Goal: Information Seeking & Learning: Learn about a topic

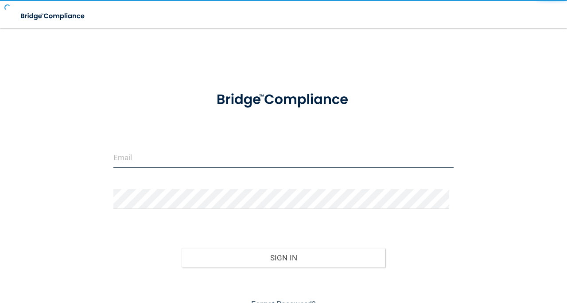
click at [199, 154] on input "email" at bounding box center [283, 158] width 340 height 20
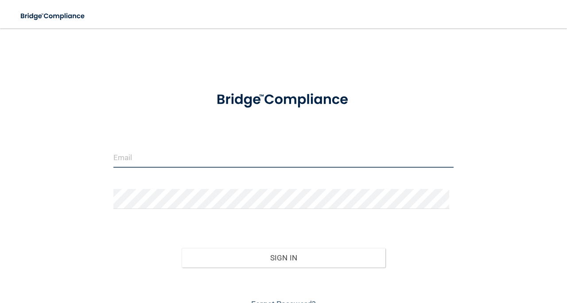
click at [165, 157] on input "email" at bounding box center [283, 158] width 340 height 20
type input "[EMAIL_ADDRESS][DOMAIN_NAME]"
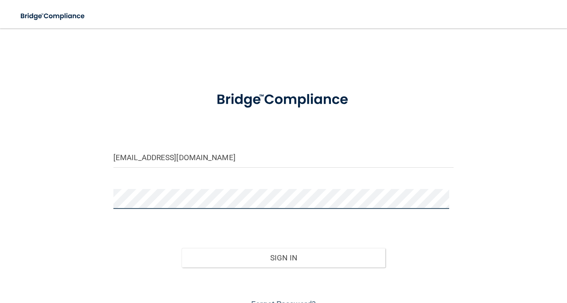
click at [182, 248] on button "Sign In" at bounding box center [284, 258] width 204 height 20
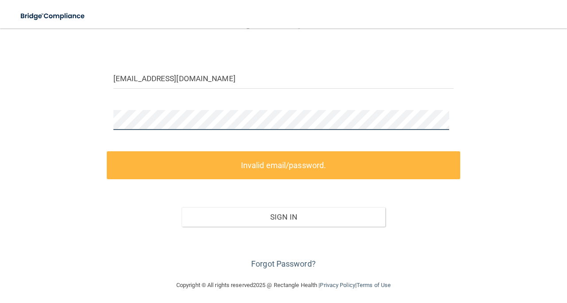
scroll to position [82, 0]
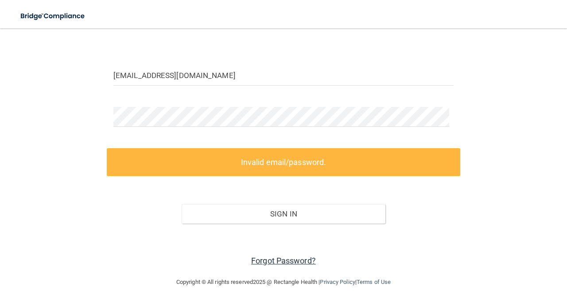
click at [279, 258] on link "Forgot Password?" at bounding box center [283, 260] width 65 height 9
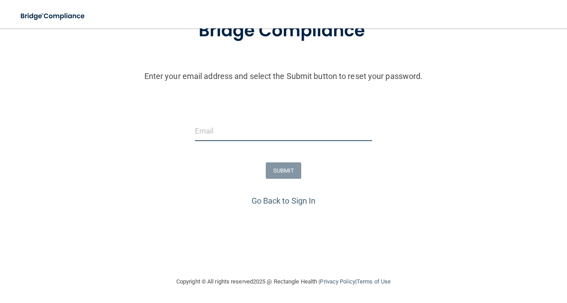
click at [234, 129] on input "email" at bounding box center [283, 131] width 177 height 20
type input "[EMAIL_ADDRESS][DOMAIN_NAME]"
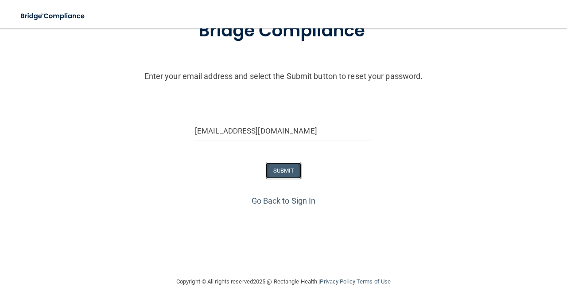
click at [281, 170] on button "SUBMIT" at bounding box center [284, 170] width 36 height 16
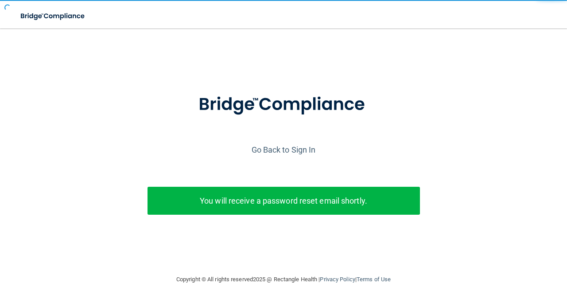
scroll to position [0, 0]
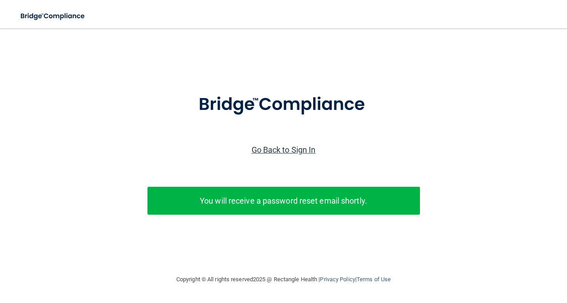
click at [292, 150] on link "Go Back to Sign In" at bounding box center [284, 149] width 64 height 9
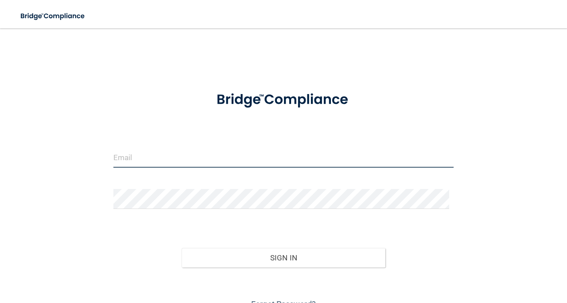
click at [152, 157] on input "email" at bounding box center [283, 158] width 340 height 20
type input "[EMAIL_ADDRESS][DOMAIN_NAME]"
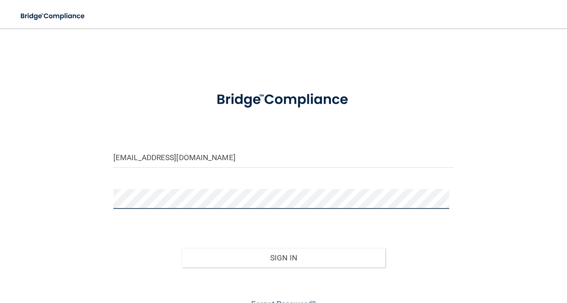
click at [182, 248] on button "Sign In" at bounding box center [284, 258] width 204 height 20
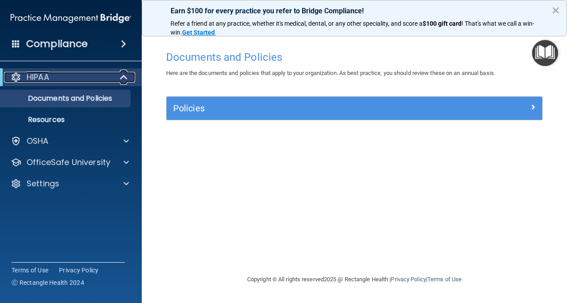
click at [76, 76] on div "HIPAA" at bounding box center [59, 77] width 110 height 11
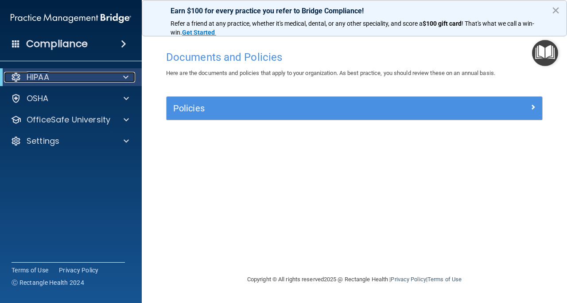
click at [83, 73] on div "HIPAA" at bounding box center [59, 77] width 110 height 11
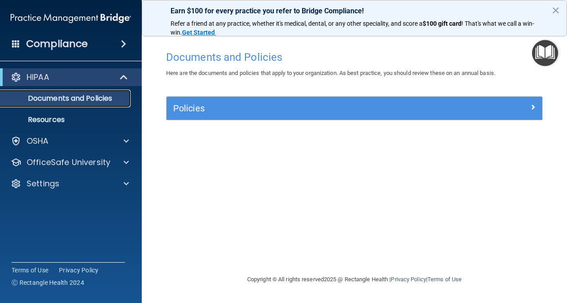
click at [87, 101] on p "Documents and Policies" at bounding box center [66, 98] width 121 height 9
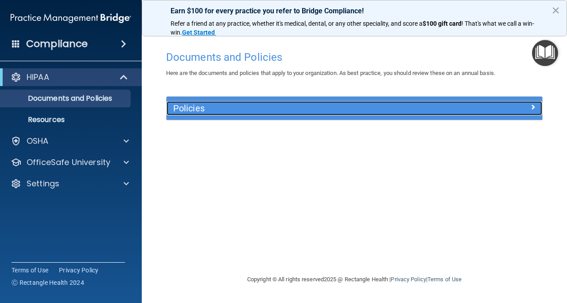
click at [381, 113] on h5 "Policies" at bounding box center [307, 108] width 269 height 10
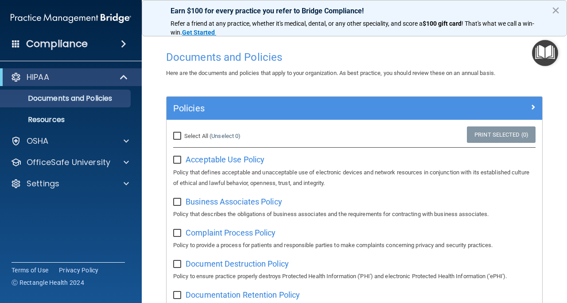
click at [179, 137] on input "Select All (Unselect 0) Unselect All" at bounding box center [178, 136] width 10 height 7
checkbox input "true"
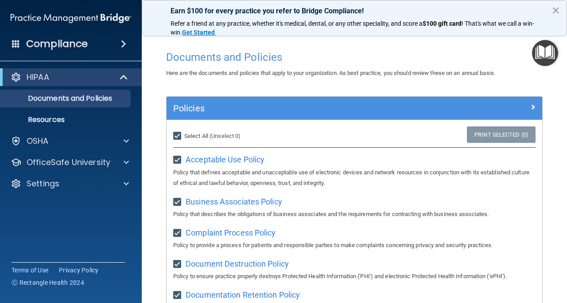
checkbox input "true"
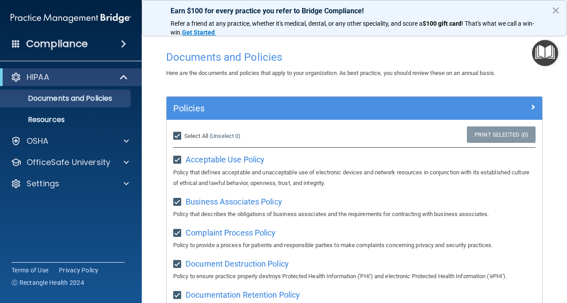
checkbox input "true"
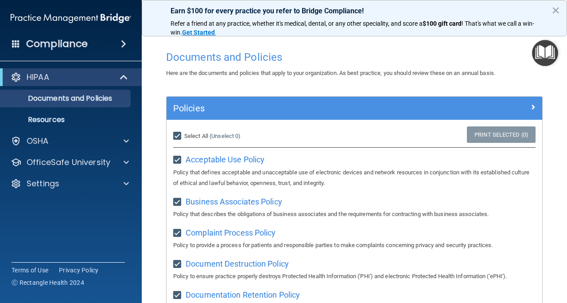
checkbox input "true"
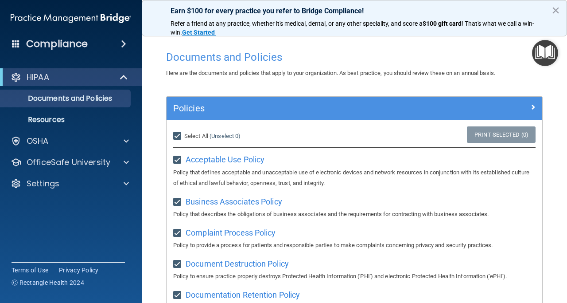
checkbox input "true"
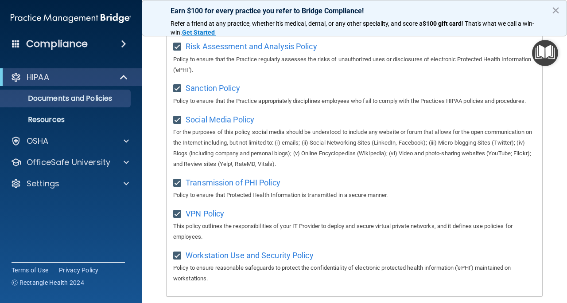
scroll to position [704, 0]
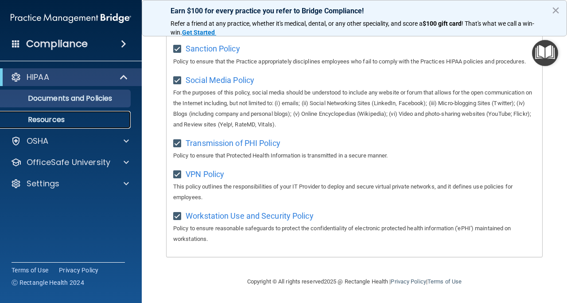
click at [62, 120] on p "Resources" at bounding box center [66, 119] width 121 height 9
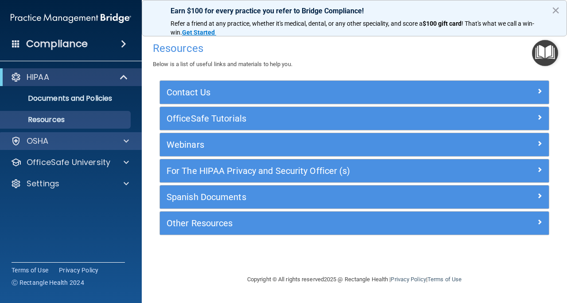
click at [22, 147] on div "OSHA" at bounding box center [71, 141] width 142 height 18
click at [39, 145] on p "OSHA" at bounding box center [38, 141] width 22 height 11
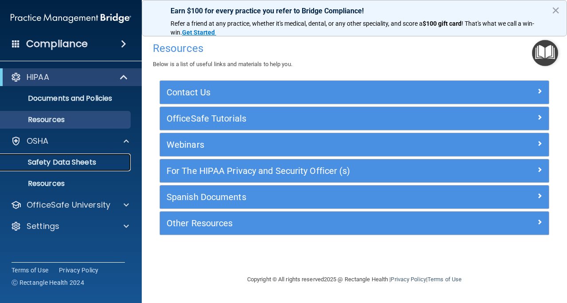
click at [69, 164] on p "Safety Data Sheets" at bounding box center [66, 162] width 121 height 9
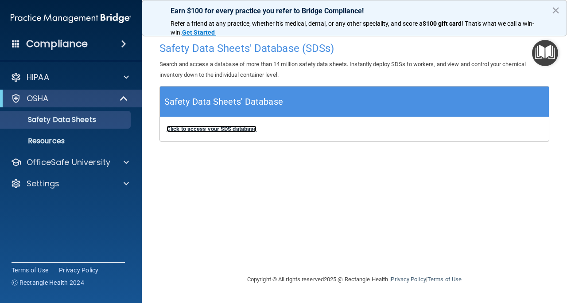
click at [223, 130] on b "Click to access your SDS database" at bounding box center [212, 128] width 90 height 7
click at [553, 9] on button "×" at bounding box center [556, 10] width 8 height 14
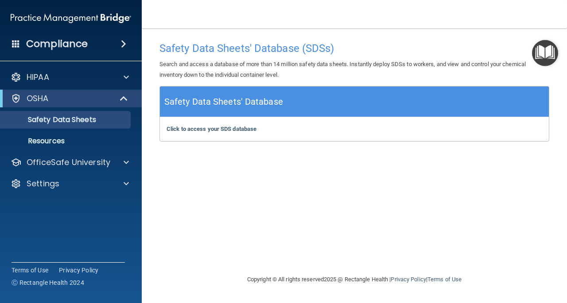
click at [71, 47] on h4 "Compliance" at bounding box center [57, 44] width 62 height 12
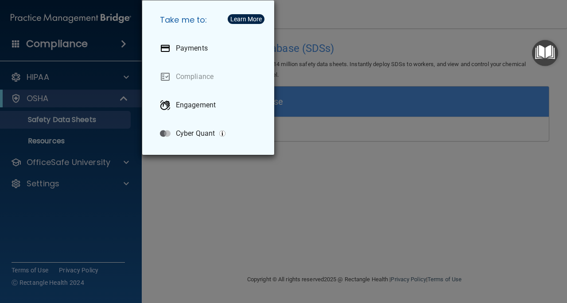
click at [91, 176] on div "Take me to: Payments Compliance Engagement Cyber Quant" at bounding box center [283, 151] width 567 height 303
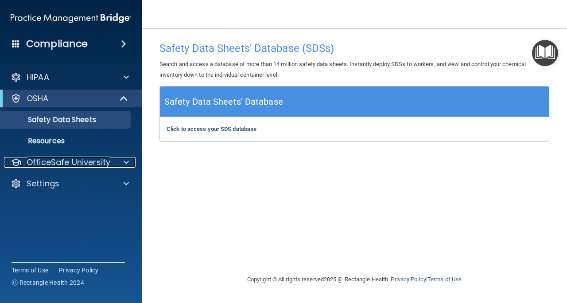
click at [100, 167] on p "OfficeSafe University" at bounding box center [69, 162] width 84 height 11
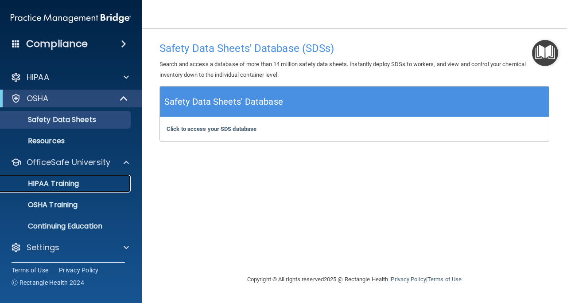
click at [76, 184] on p "HIPAA Training" at bounding box center [42, 183] width 73 height 9
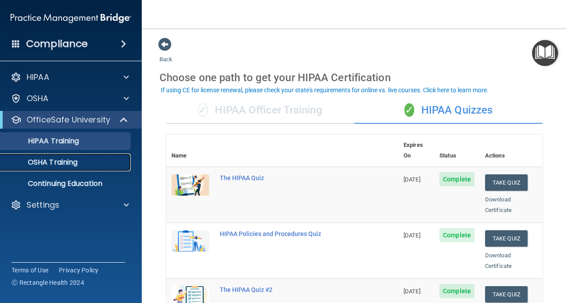
click at [55, 163] on p "OSHA Training" at bounding box center [42, 162] width 72 height 9
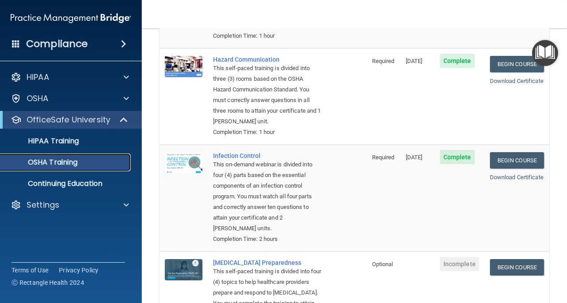
scroll to position [255, 0]
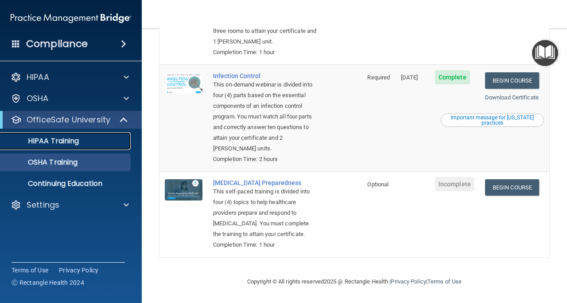
click at [68, 147] on link "HIPAA Training" at bounding box center [61, 141] width 140 height 18
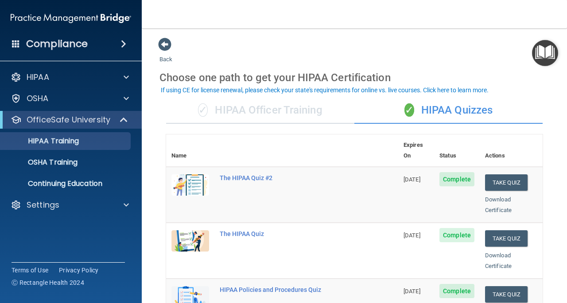
click at [257, 114] on div "✓ HIPAA Officer Training" at bounding box center [260, 110] width 188 height 27
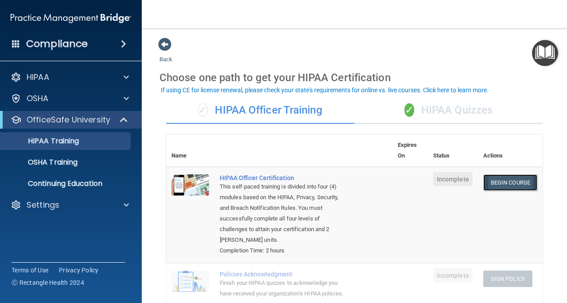
click at [497, 179] on link "Begin Course" at bounding box center [511, 182] width 54 height 16
click at [444, 106] on div "✓ HIPAA Quizzes" at bounding box center [449, 110] width 188 height 27
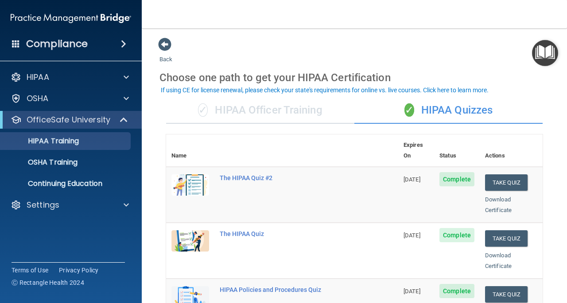
click at [491, 194] on div "Download Certificate" at bounding box center [511, 204] width 52 height 21
click at [491, 196] on link "Download Certificate" at bounding box center [498, 204] width 27 height 17
click at [244, 114] on div "✓ HIPAA Officer Training" at bounding box center [260, 110] width 188 height 27
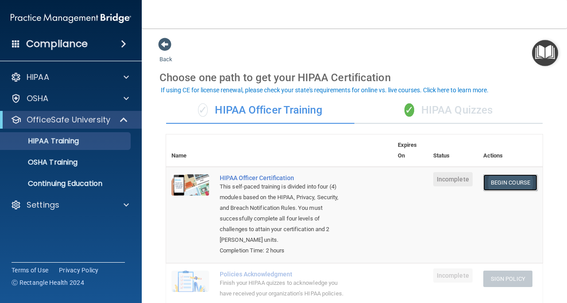
click at [497, 184] on link "Begin Course" at bounding box center [511, 182] width 54 height 16
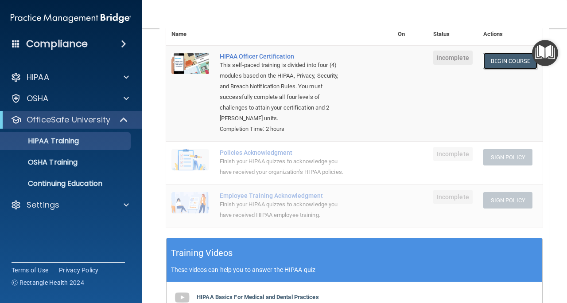
scroll to position [68, 0]
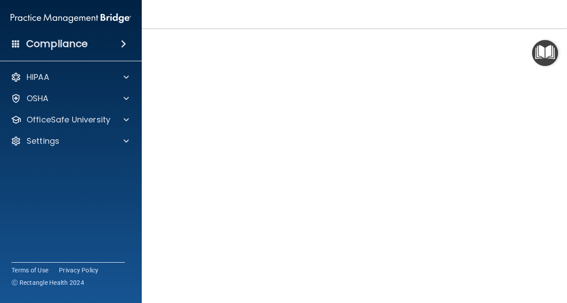
scroll to position [51, 0]
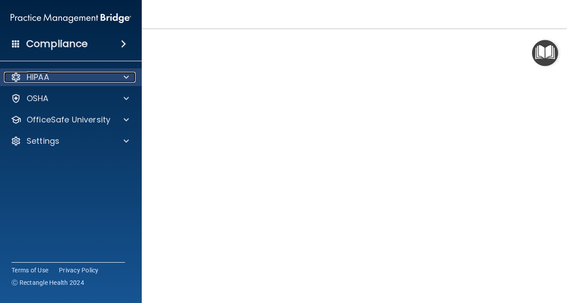
click at [117, 75] on div at bounding box center [125, 77] width 22 height 11
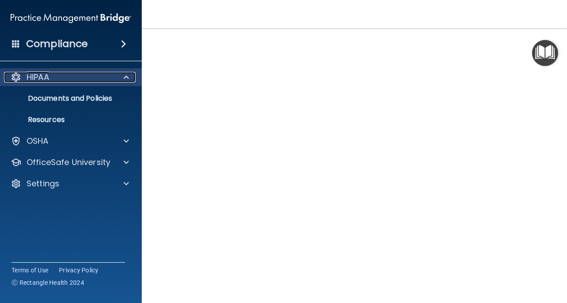
click at [117, 75] on div at bounding box center [125, 77] width 22 height 11
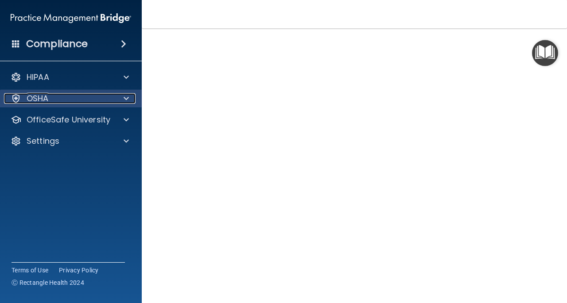
click at [105, 97] on div "OSHA" at bounding box center [59, 98] width 110 height 11
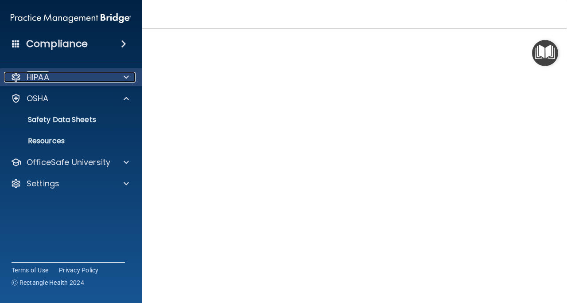
click at [116, 79] on div at bounding box center [125, 77] width 22 height 11
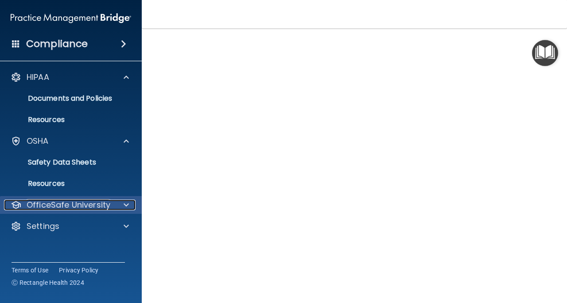
click at [102, 204] on p "OfficeSafe University" at bounding box center [69, 205] width 84 height 11
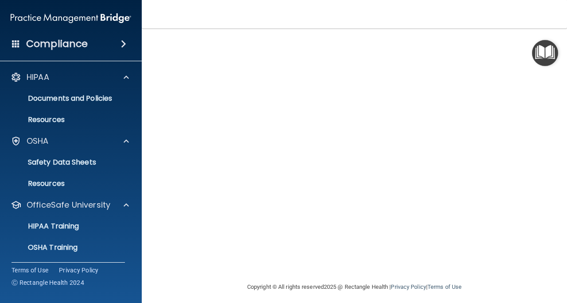
scroll to position [92, 0]
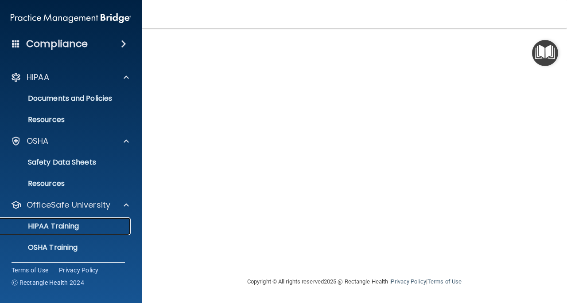
click at [76, 228] on p "HIPAA Training" at bounding box center [42, 226] width 73 height 9
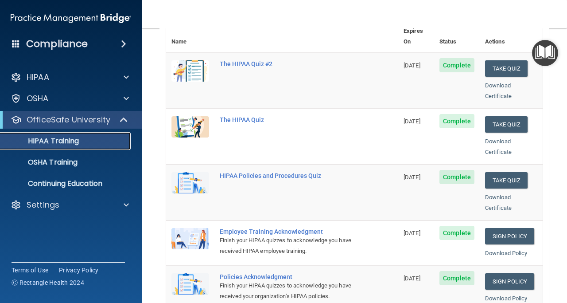
scroll to position [107, 0]
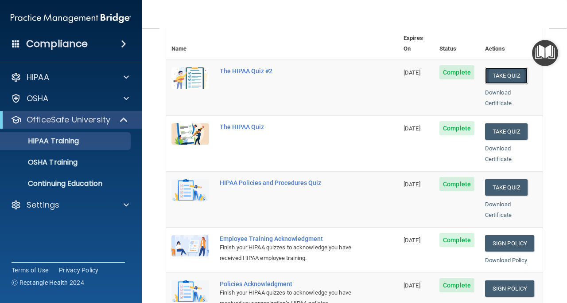
click at [502, 67] on button "Take Quiz" at bounding box center [506, 75] width 43 height 16
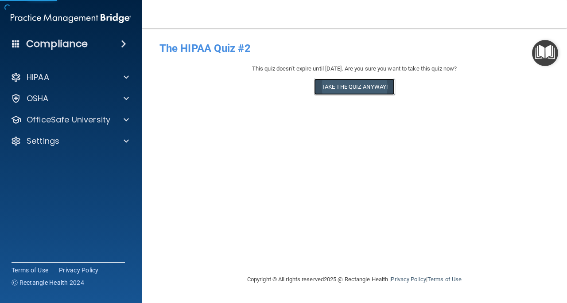
click at [377, 91] on button "Take the quiz anyway!" at bounding box center [354, 86] width 81 height 16
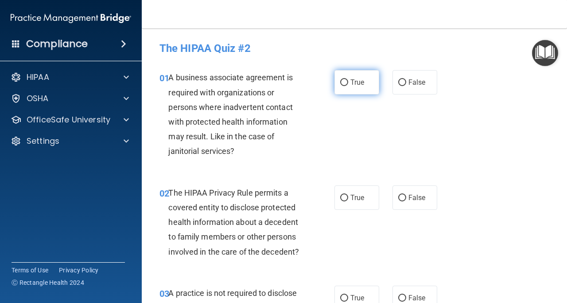
click at [342, 74] on label "True" at bounding box center [357, 82] width 45 height 24
click at [342, 79] on input "True" at bounding box center [344, 82] width 8 height 7
radio input "true"
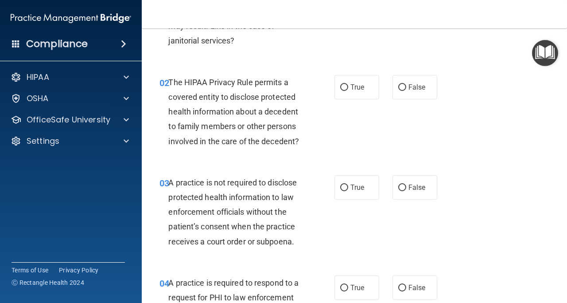
scroll to position [120, 0]
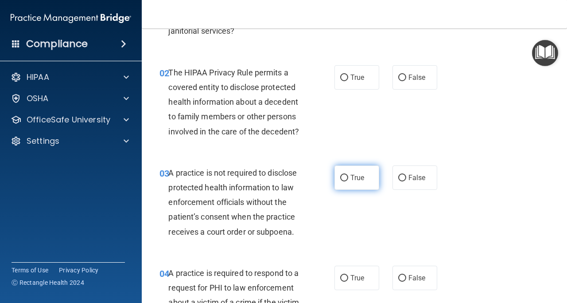
click at [366, 181] on label "True" at bounding box center [357, 177] width 45 height 24
click at [348, 181] on input "True" at bounding box center [344, 178] width 8 height 7
radio input "true"
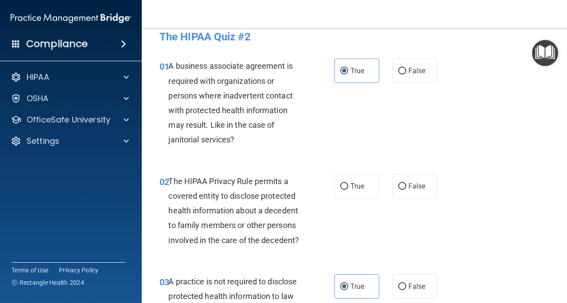
scroll to position [0, 0]
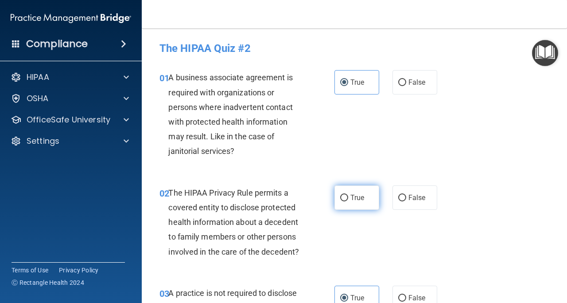
click at [360, 196] on span "True" at bounding box center [358, 197] width 14 height 8
click at [348, 196] on input "True" at bounding box center [344, 198] width 8 height 7
radio input "true"
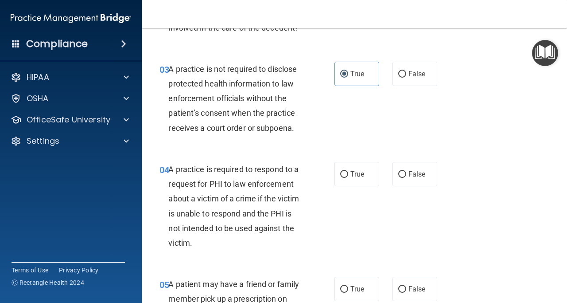
scroll to position [183, 0]
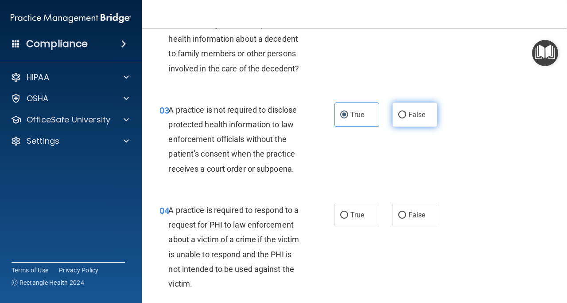
click at [401, 114] on input "False" at bounding box center [403, 115] width 8 height 7
radio input "true"
radio input "false"
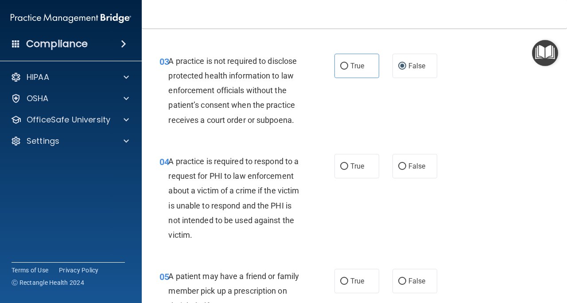
scroll to position [239, 0]
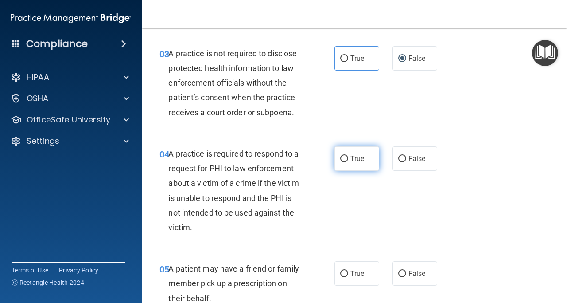
click at [351, 161] on span "True" at bounding box center [358, 158] width 14 height 8
click at [348, 161] on input "True" at bounding box center [344, 159] width 8 height 7
radio input "true"
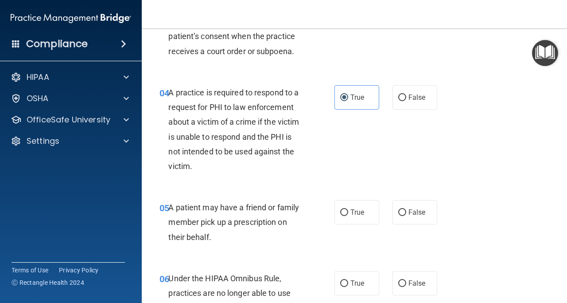
scroll to position [305, 0]
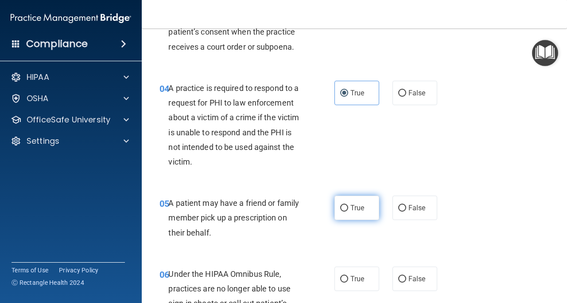
click at [355, 206] on span "True" at bounding box center [358, 207] width 14 height 8
click at [348, 206] on input "True" at bounding box center [344, 208] width 8 height 7
radio input "true"
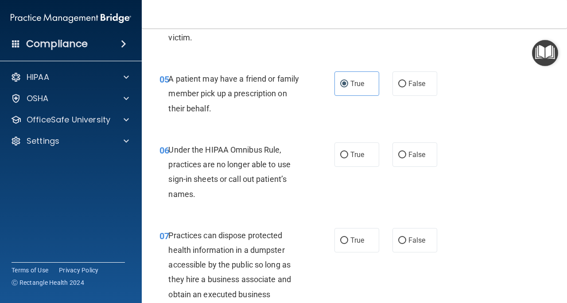
scroll to position [430, 0]
click at [419, 155] on span "False" at bounding box center [417, 154] width 17 height 8
click at [407, 155] on input "False" at bounding box center [403, 154] width 8 height 7
radio input "true"
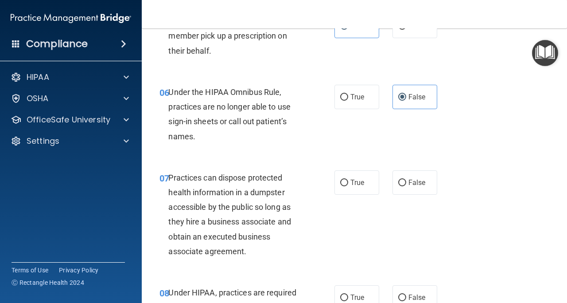
scroll to position [500, 0]
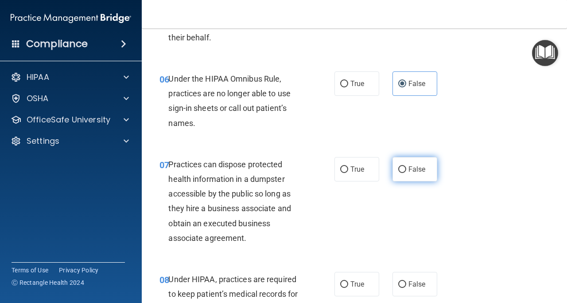
click at [413, 172] on span "False" at bounding box center [417, 169] width 17 height 8
click at [407, 172] on input "False" at bounding box center [403, 169] width 8 height 7
radio input "true"
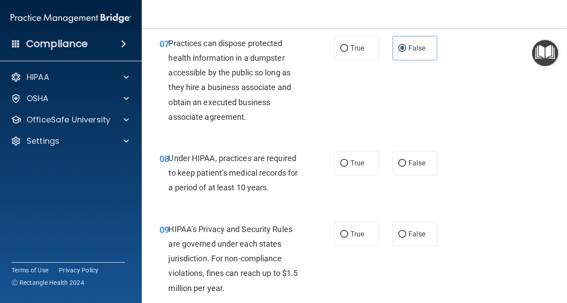
scroll to position [630, 0]
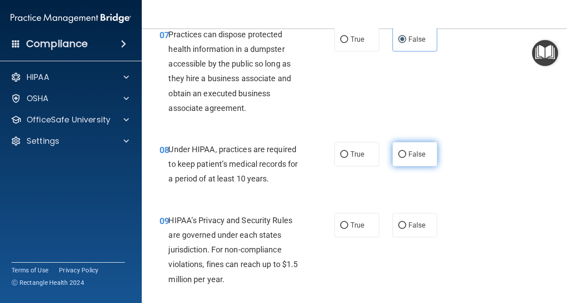
click at [399, 151] on input "False" at bounding box center [403, 154] width 8 height 7
radio input "true"
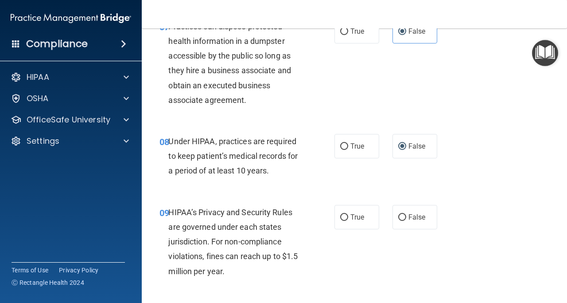
scroll to position [692, 0]
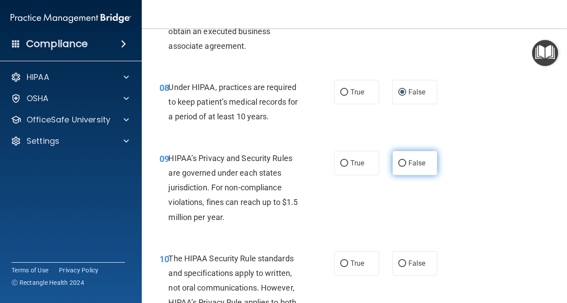
click at [403, 163] on label "False" at bounding box center [415, 163] width 45 height 24
click at [403, 163] on input "False" at bounding box center [403, 163] width 8 height 7
radio input "true"
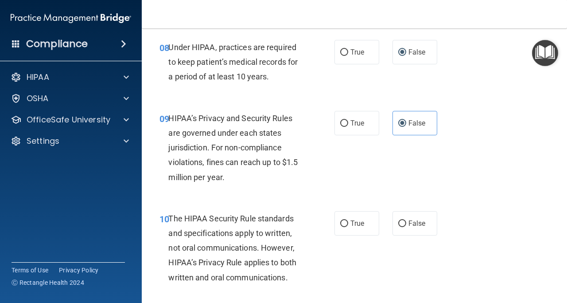
scroll to position [743, 0]
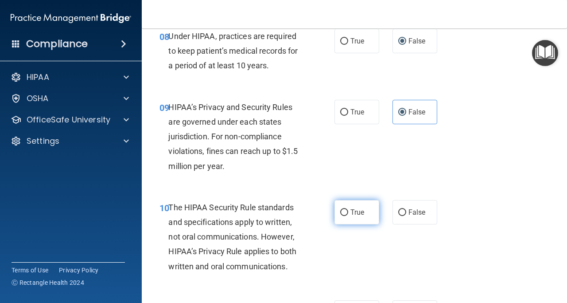
click at [351, 211] on span "True" at bounding box center [358, 212] width 14 height 8
click at [347, 211] on input "True" at bounding box center [344, 212] width 8 height 7
radio input "true"
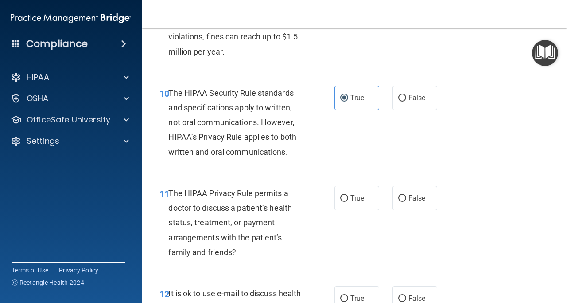
scroll to position [865, 0]
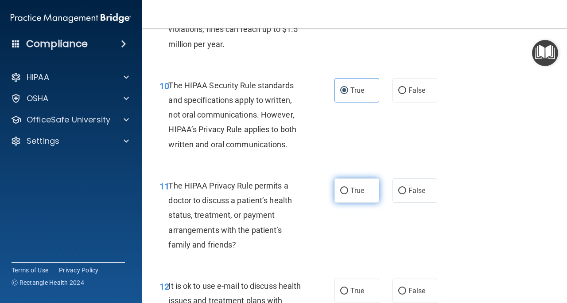
click at [351, 184] on label "True" at bounding box center [357, 190] width 45 height 24
click at [348, 188] on input "True" at bounding box center [344, 191] width 8 height 7
radio input "true"
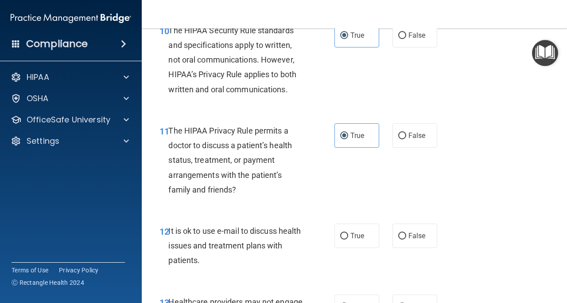
scroll to position [931, 0]
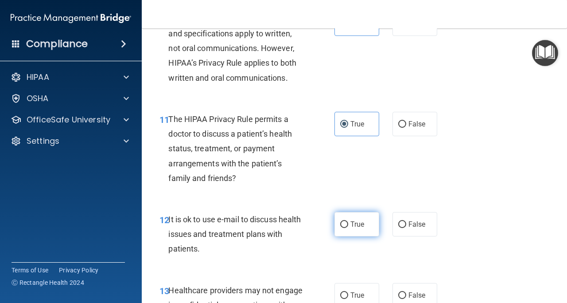
click at [344, 226] on input "True" at bounding box center [344, 224] width 8 height 7
radio input "true"
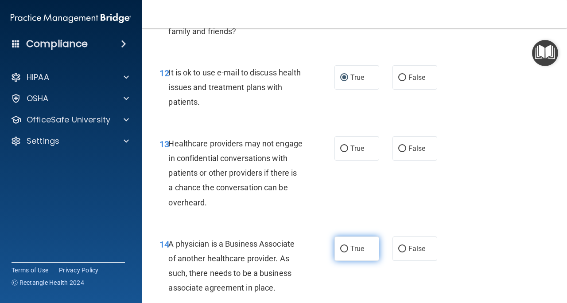
scroll to position [1079, 0]
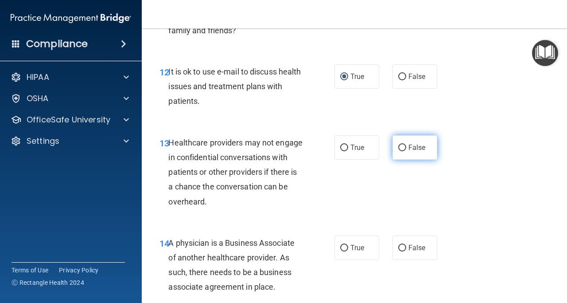
click at [403, 152] on label "False" at bounding box center [415, 147] width 45 height 24
click at [403, 151] on input "False" at bounding box center [403, 148] width 8 height 7
radio input "true"
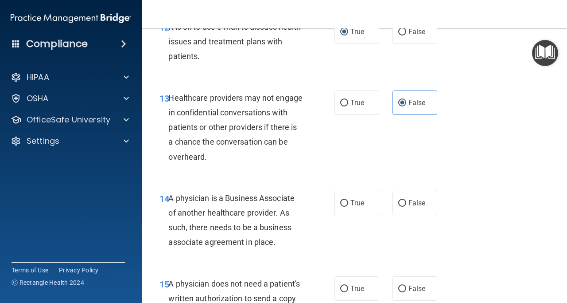
scroll to position [1134, 0]
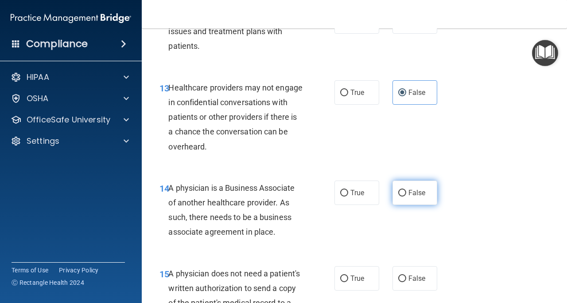
click at [411, 190] on span "False" at bounding box center [417, 192] width 17 height 8
click at [407, 190] on input "False" at bounding box center [403, 193] width 8 height 7
radio input "true"
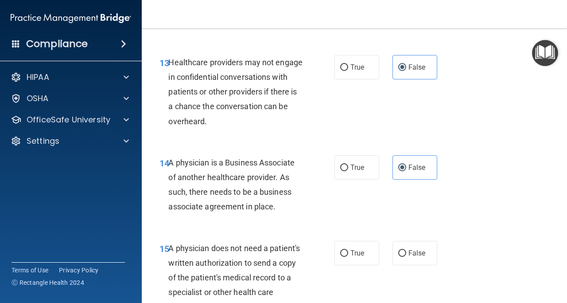
scroll to position [1180, 0]
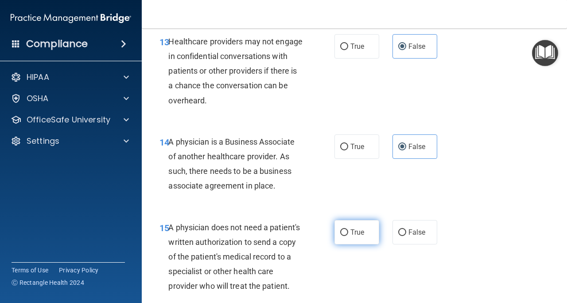
click at [357, 238] on label "True" at bounding box center [357, 232] width 45 height 24
click at [348, 236] on input "True" at bounding box center [344, 232] width 8 height 7
radio input "true"
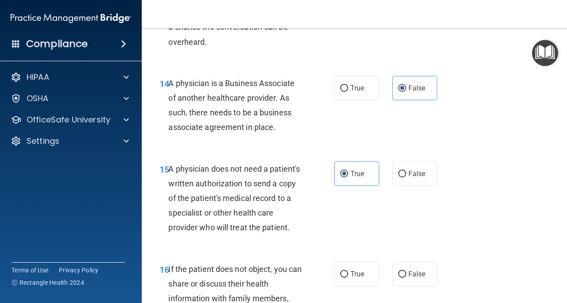
scroll to position [1312, 0]
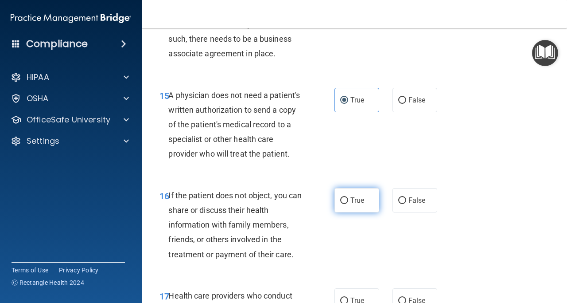
click at [360, 204] on span "True" at bounding box center [358, 200] width 14 height 8
click at [348, 204] on input "True" at bounding box center [344, 200] width 8 height 7
radio input "true"
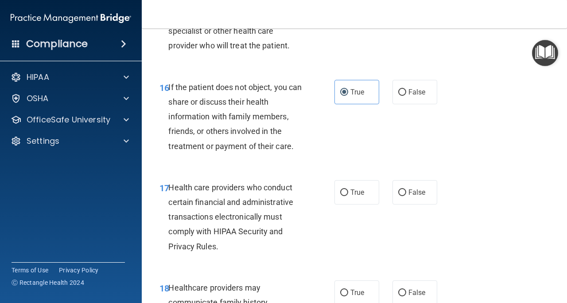
scroll to position [1417, 0]
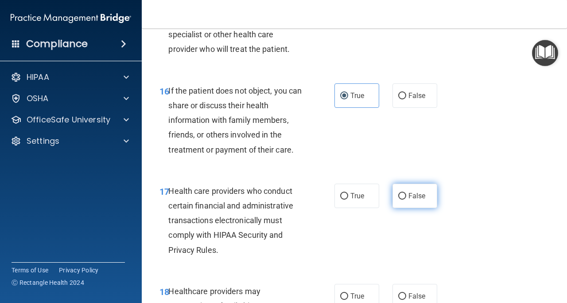
click at [393, 208] on label "False" at bounding box center [415, 196] width 45 height 24
click at [399, 200] on input "False" at bounding box center [403, 196] width 8 height 7
radio input "true"
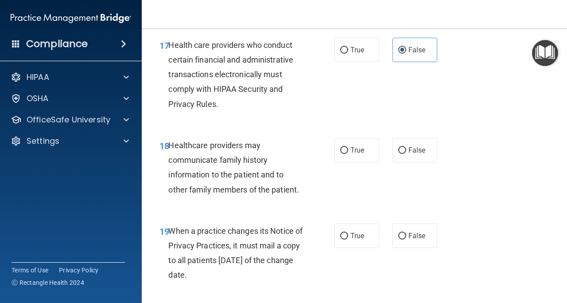
scroll to position [1580, 0]
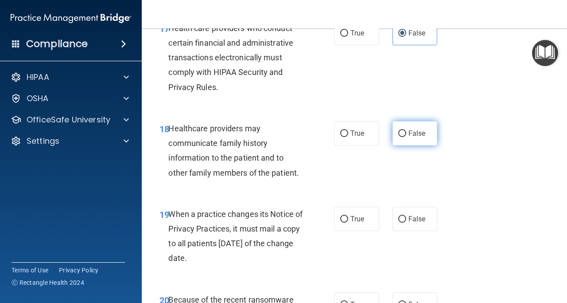
click at [411, 137] on span "False" at bounding box center [417, 133] width 17 height 8
click at [407, 137] on input "False" at bounding box center [403, 133] width 8 height 7
radio input "true"
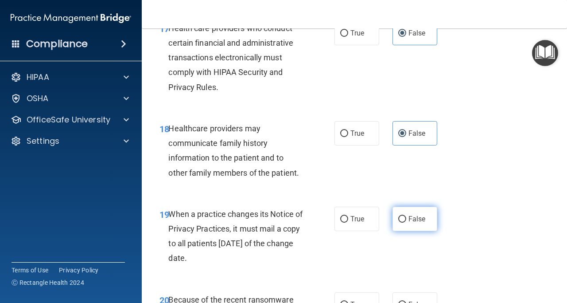
click at [399, 223] on input "False" at bounding box center [403, 219] width 8 height 7
radio input "true"
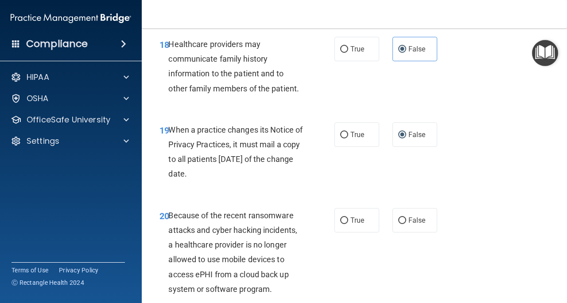
scroll to position [1669, 0]
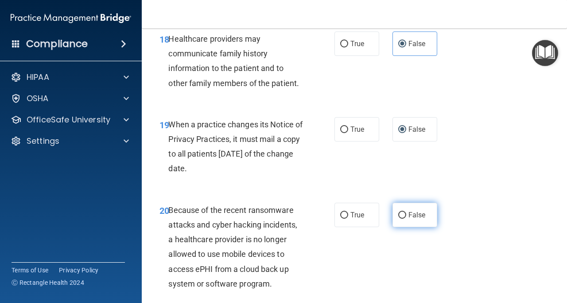
click at [403, 227] on label "False" at bounding box center [415, 215] width 45 height 24
click at [403, 219] on input "False" at bounding box center [403, 215] width 8 height 7
radio input "true"
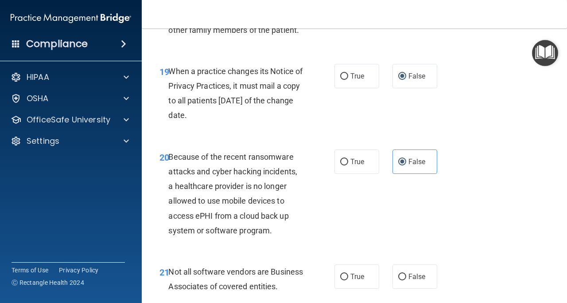
scroll to position [1731, 0]
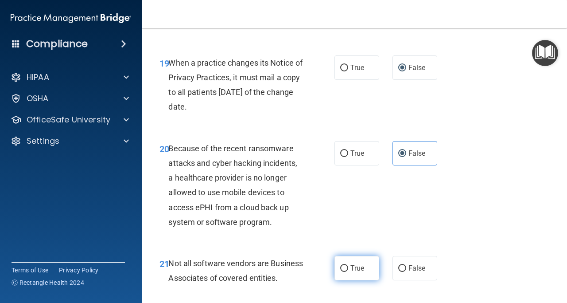
click at [351, 277] on label "True" at bounding box center [357, 268] width 45 height 24
click at [348, 272] on input "True" at bounding box center [344, 268] width 8 height 7
radio input "true"
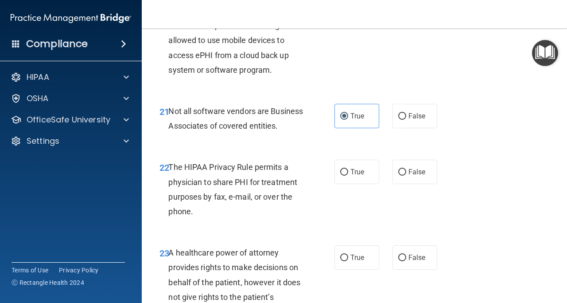
scroll to position [1883, 0]
click at [351, 176] on span "True" at bounding box center [358, 171] width 14 height 8
click at [348, 175] on input "True" at bounding box center [344, 171] width 8 height 7
radio input "true"
click at [409, 261] on span "False" at bounding box center [417, 257] width 17 height 8
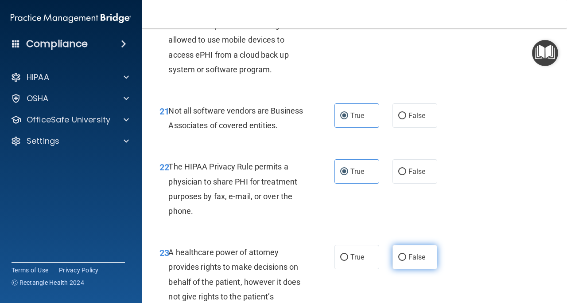
click at [407, 261] on input "False" at bounding box center [403, 257] width 8 height 7
radio input "true"
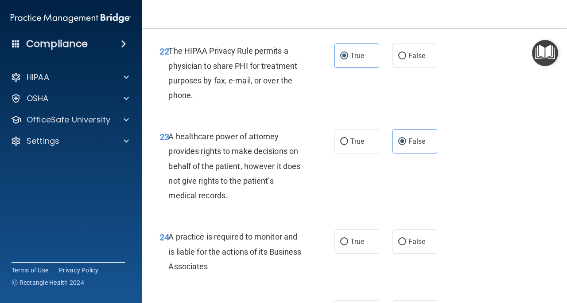
scroll to position [2020, 0]
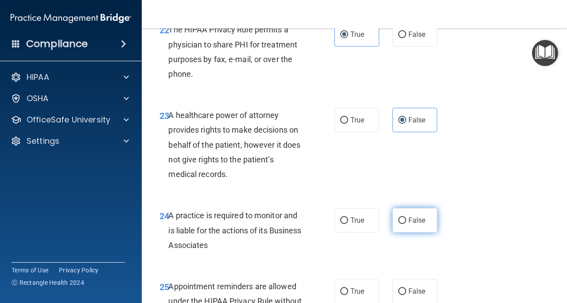
click at [399, 224] on input "False" at bounding box center [403, 220] width 8 height 7
radio input "true"
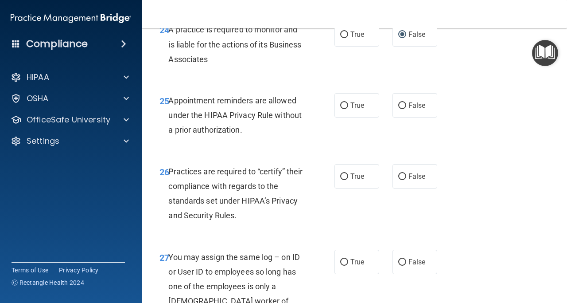
scroll to position [2219, 0]
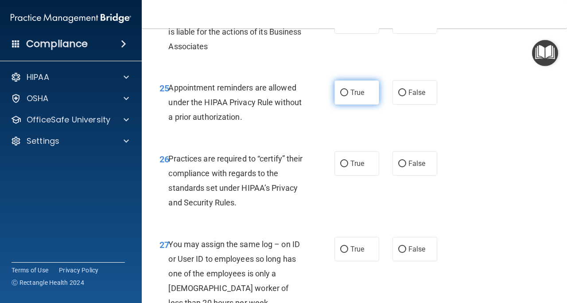
click at [351, 97] on span "True" at bounding box center [358, 92] width 14 height 8
click at [348, 96] on input "True" at bounding box center [344, 93] width 8 height 7
radio input "true"
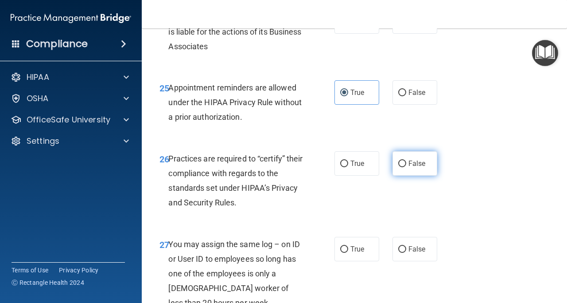
click at [409, 168] on span "False" at bounding box center [417, 163] width 17 height 8
click at [407, 167] on input "False" at bounding box center [403, 163] width 8 height 7
radio input "true"
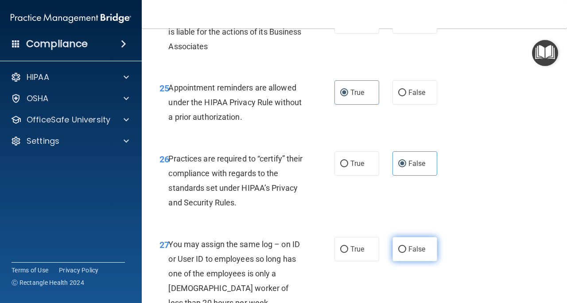
click at [412, 253] on span "False" at bounding box center [417, 249] width 17 height 8
click at [407, 253] on input "False" at bounding box center [403, 249] width 8 height 7
radio input "true"
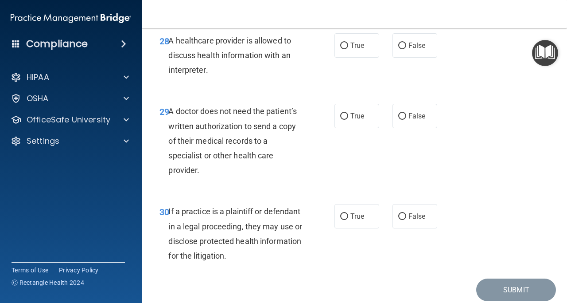
scroll to position [2523, 0]
click at [364, 57] on label "True" at bounding box center [357, 45] width 45 height 24
click at [348, 49] on input "True" at bounding box center [344, 45] width 8 height 7
radio input "true"
click at [369, 128] on label "True" at bounding box center [357, 115] width 45 height 24
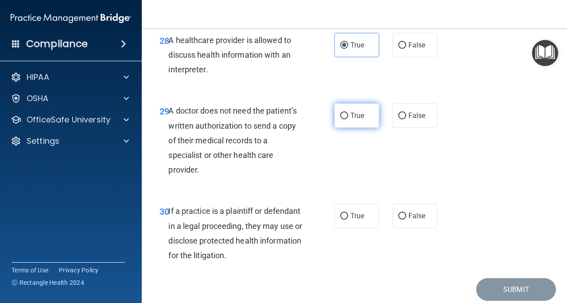
click at [348, 119] on input "True" at bounding box center [344, 116] width 8 height 7
radio input "true"
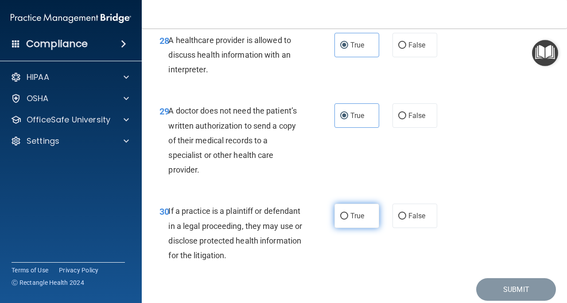
click at [361, 228] on label "True" at bounding box center [357, 215] width 45 height 24
click at [348, 219] on input "True" at bounding box center [344, 216] width 8 height 7
radio input "true"
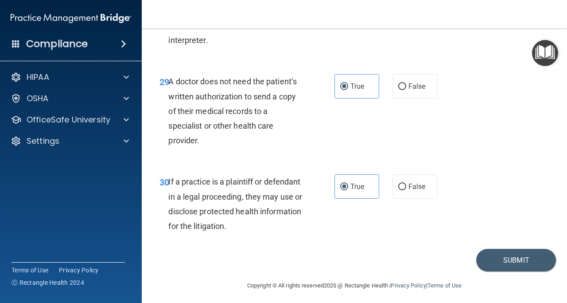
scroll to position [2586, 0]
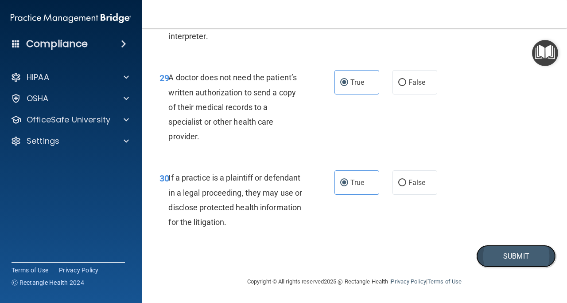
click at [513, 254] on button "Submit" at bounding box center [517, 256] width 80 height 23
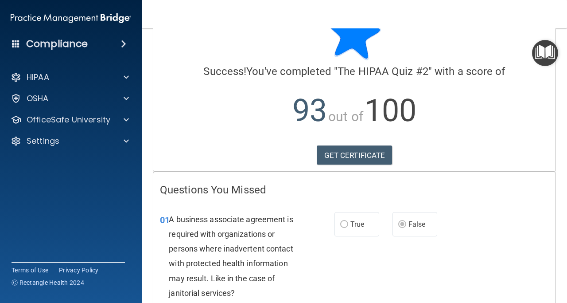
scroll to position [51, 0]
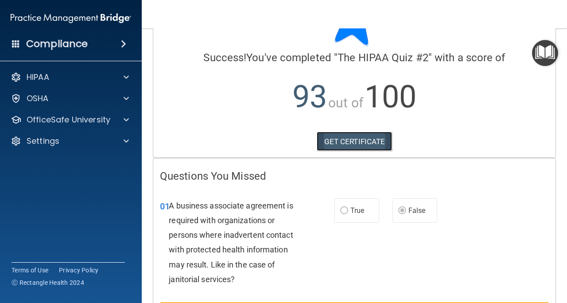
click at [357, 149] on link "GET CERTIFICATE" at bounding box center [355, 142] width 76 height 20
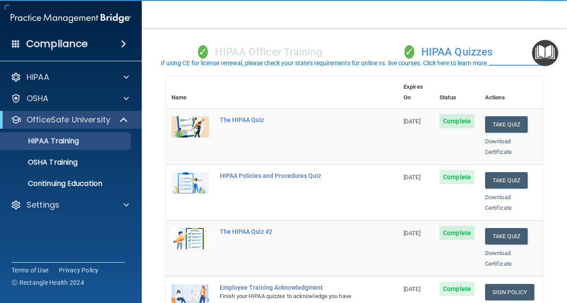
scroll to position [27, 0]
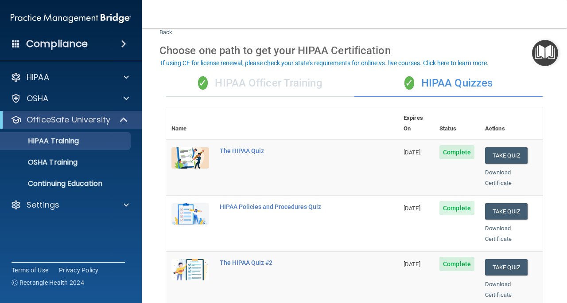
click at [276, 85] on div "✓ HIPAA Officer Training" at bounding box center [260, 83] width 188 height 27
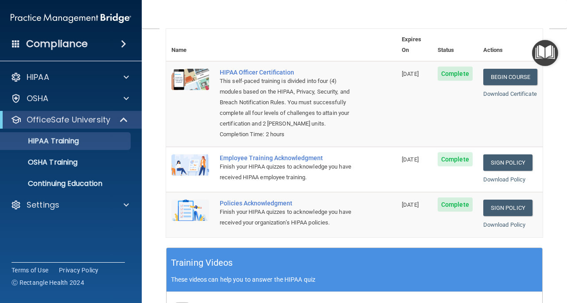
scroll to position [107, 0]
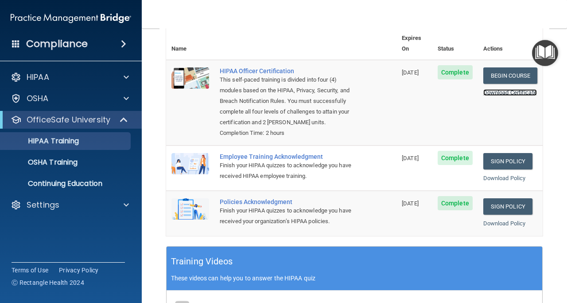
click at [492, 89] on link "Download Certificate" at bounding box center [511, 92] width 54 height 7
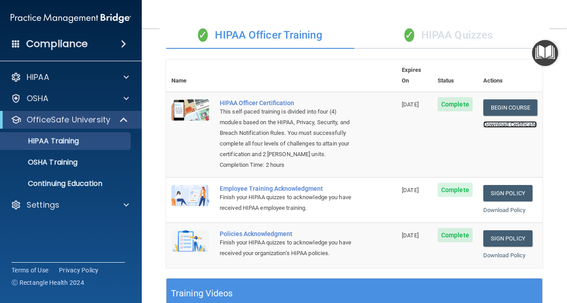
scroll to position [0, 0]
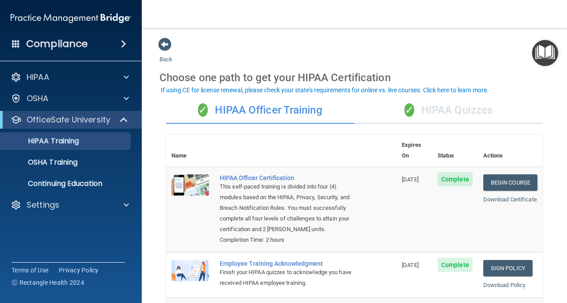
click at [426, 115] on div "✓ HIPAA Quizzes" at bounding box center [449, 110] width 188 height 27
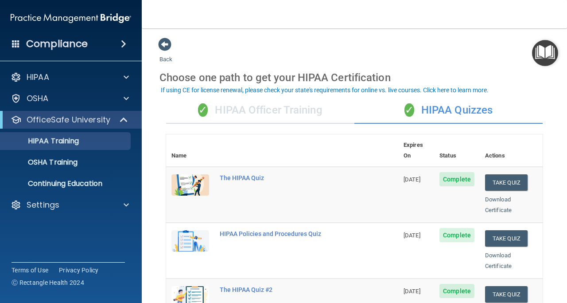
click at [294, 113] on div "✓ HIPAA Officer Training" at bounding box center [260, 110] width 188 height 27
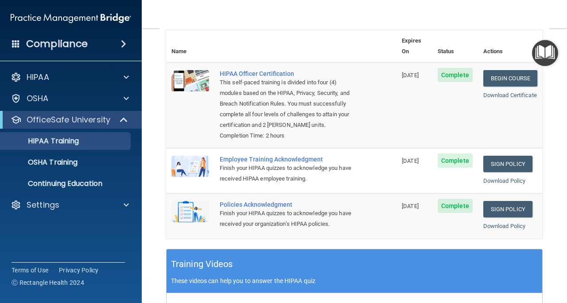
scroll to position [110, 0]
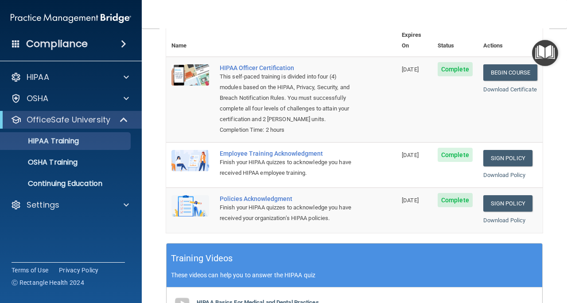
click at [443, 155] on span "Complete" at bounding box center [455, 155] width 35 height 14
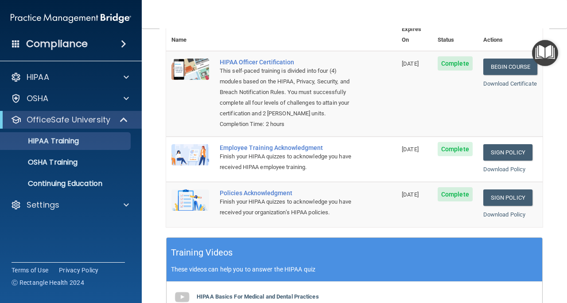
scroll to position [117, 0]
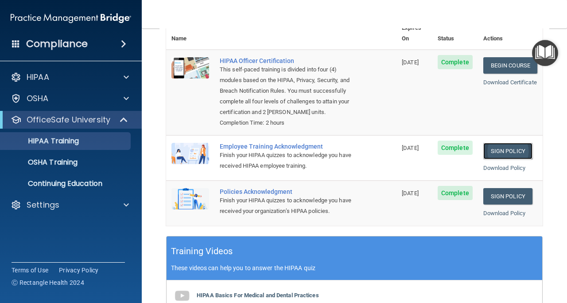
click at [497, 147] on link "Sign Policy" at bounding box center [508, 151] width 49 height 16
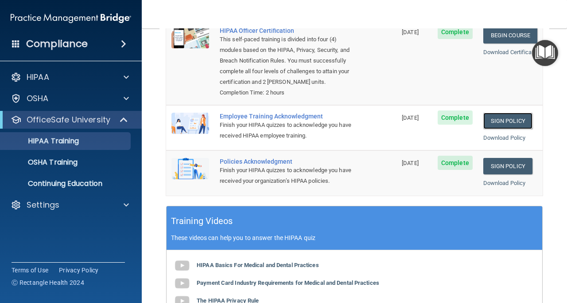
scroll to position [144, 0]
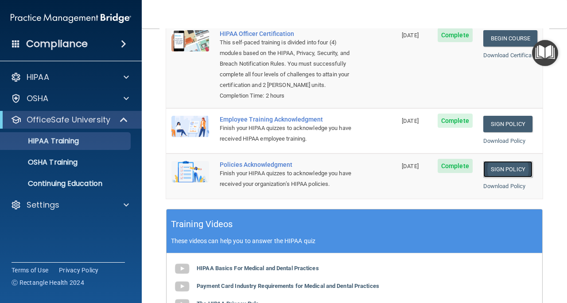
click at [495, 169] on link "Sign Policy" at bounding box center [508, 169] width 49 height 16
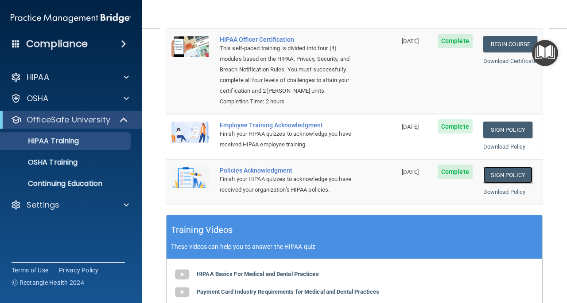
scroll to position [140, 0]
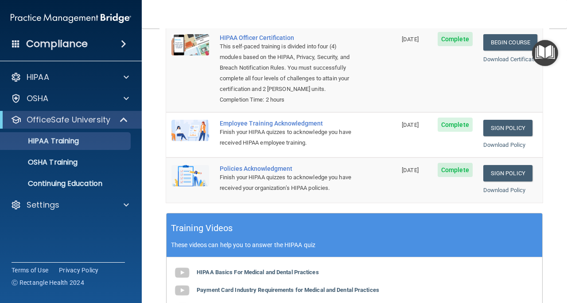
click at [258, 124] on div "Employee Training Acknowledgment" at bounding box center [286, 123] width 133 height 7
click at [244, 165] on div "Policies Acknowledgment" at bounding box center [286, 168] width 133 height 7
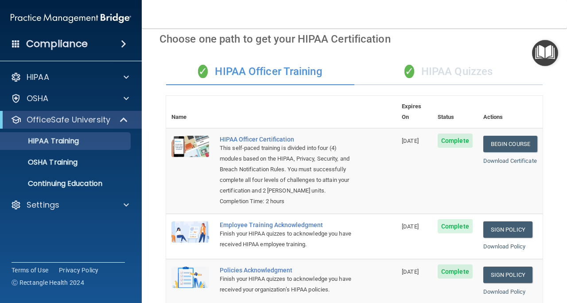
scroll to position [0, 0]
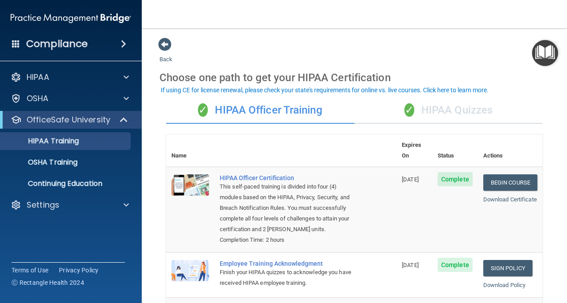
click at [476, 113] on div "✓ HIPAA Quizzes" at bounding box center [449, 110] width 188 height 27
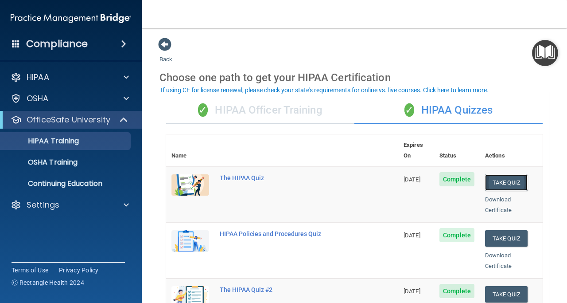
click at [493, 174] on button "Take Quiz" at bounding box center [506, 182] width 43 height 16
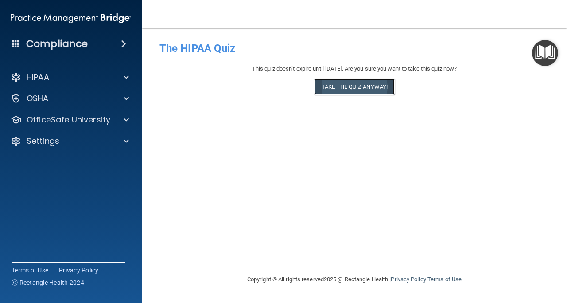
click at [377, 89] on button "Take the quiz anyway!" at bounding box center [354, 86] width 81 height 16
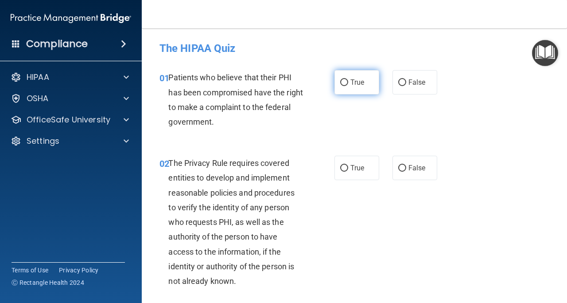
click at [340, 80] on input "True" at bounding box center [344, 82] width 8 height 7
radio input "true"
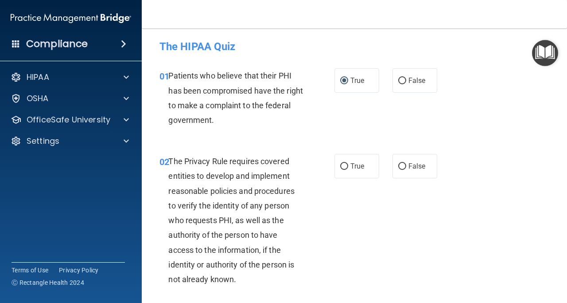
scroll to position [4, 0]
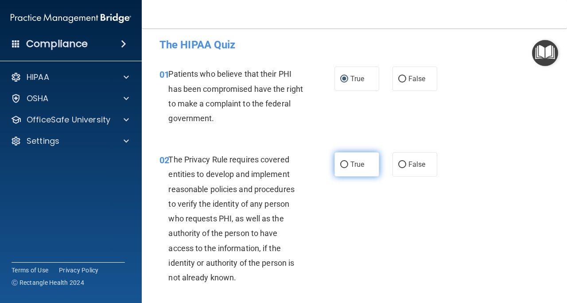
click at [346, 164] on label "True" at bounding box center [357, 164] width 45 height 24
click at [346, 164] on input "True" at bounding box center [344, 164] width 8 height 7
radio input "true"
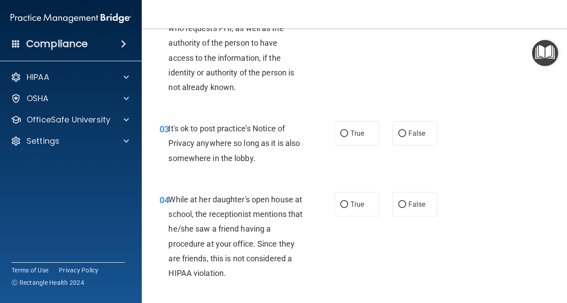
scroll to position [205, 0]
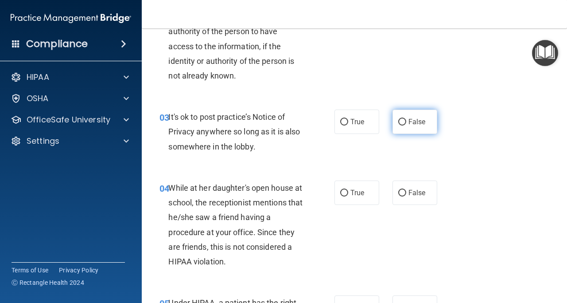
click at [409, 120] on span "False" at bounding box center [417, 121] width 17 height 8
click at [407, 120] on input "False" at bounding box center [403, 122] width 8 height 7
radio input "true"
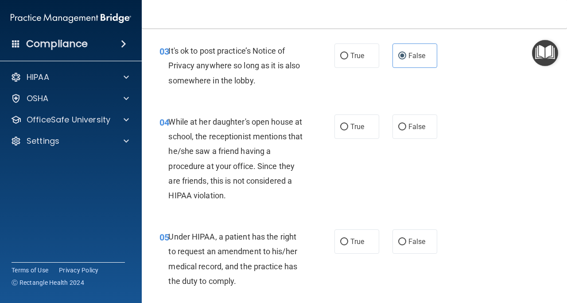
scroll to position [272, 0]
click at [399, 129] on input "False" at bounding box center [403, 126] width 8 height 7
radio input "true"
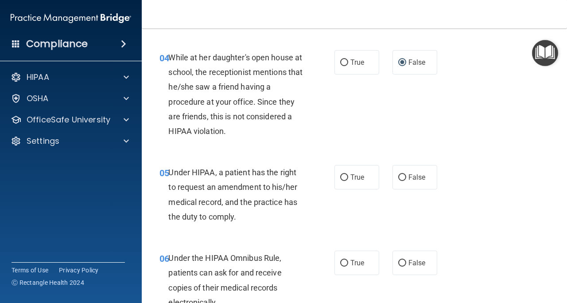
scroll to position [340, 0]
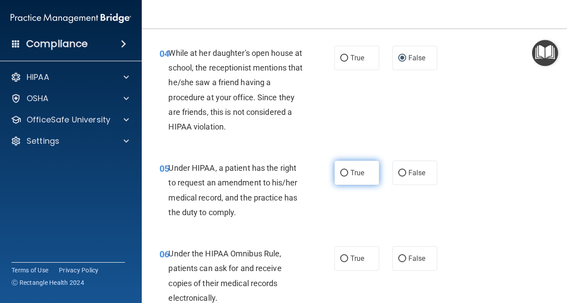
click at [343, 173] on input "True" at bounding box center [344, 173] width 8 height 7
radio input "true"
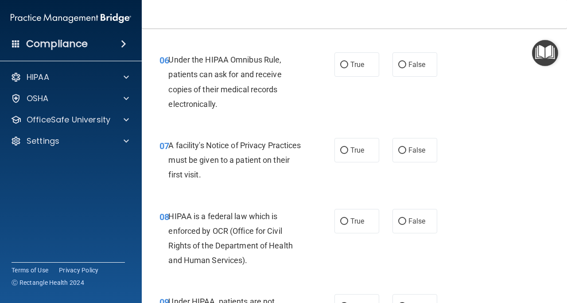
scroll to position [536, 0]
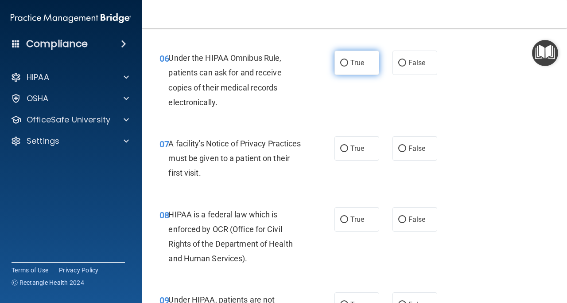
click at [347, 65] on label "True" at bounding box center [357, 63] width 45 height 24
click at [347, 65] on input "True" at bounding box center [344, 63] width 8 height 7
radio input "true"
drag, startPoint x: 264, startPoint y: 164, endPoint x: 321, endPoint y: 119, distance: 72.9
click at [275, 165] on div "A facility's Notice of Privacy Practices must be given to a patient on their fi…" at bounding box center [238, 158] width 141 height 44
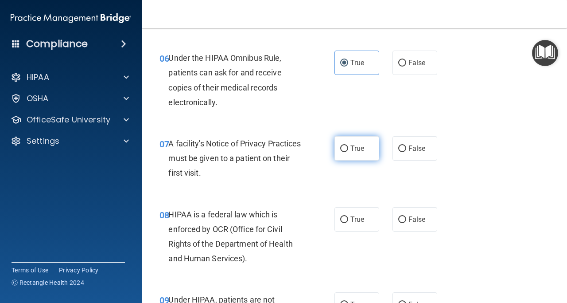
click at [346, 148] on label "True" at bounding box center [357, 148] width 45 height 24
click at [346, 148] on input "True" at bounding box center [344, 148] width 8 height 7
radio input "true"
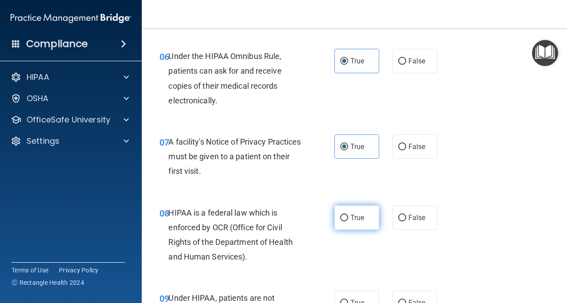
click at [345, 218] on label "True" at bounding box center [357, 217] width 45 height 24
click at [345, 218] on input "True" at bounding box center [344, 218] width 8 height 7
radio input "true"
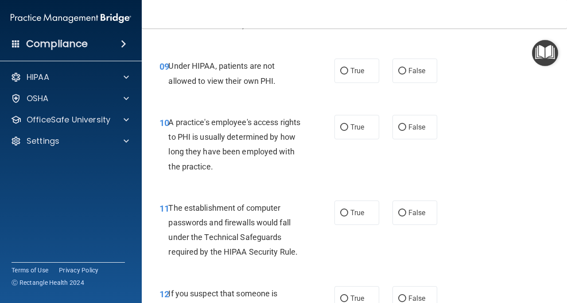
scroll to position [786, 0]
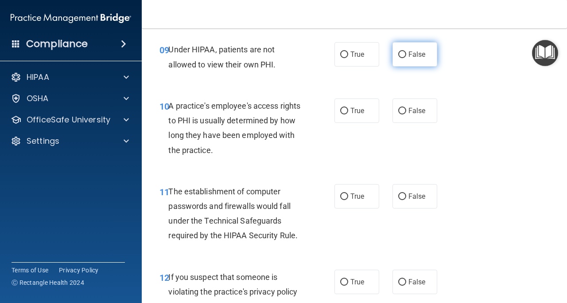
click at [403, 58] on label "False" at bounding box center [415, 54] width 45 height 24
click at [403, 58] on input "False" at bounding box center [403, 54] width 8 height 7
radio input "true"
click at [302, 133] on div "A practice's employee's access rights to PHI is usually determined by how long …" at bounding box center [238, 127] width 141 height 59
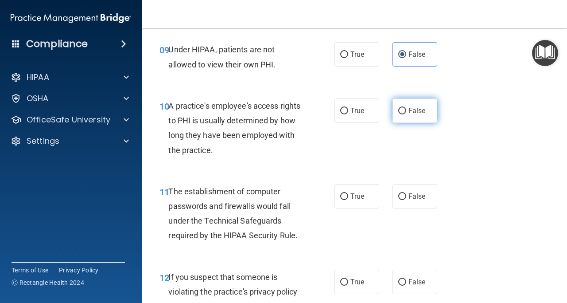
click at [399, 112] on input "False" at bounding box center [403, 111] width 8 height 7
radio input "true"
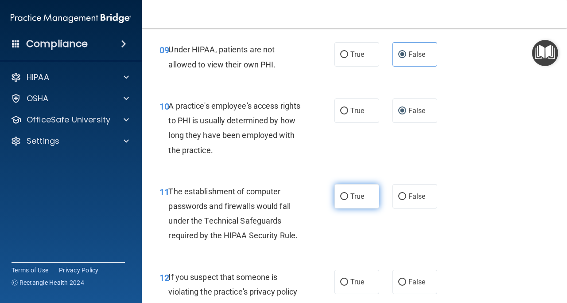
click at [340, 197] on input "True" at bounding box center [344, 196] width 8 height 7
radio input "true"
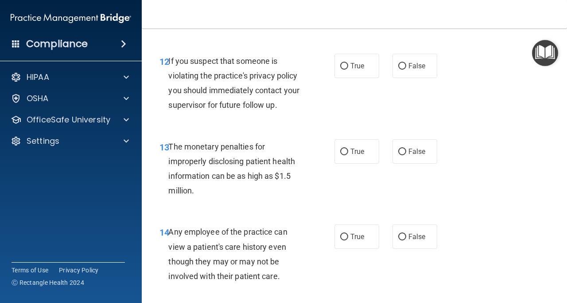
scroll to position [1010, 0]
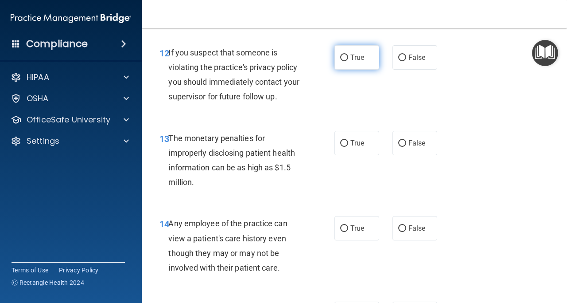
click at [336, 58] on label "True" at bounding box center [357, 57] width 45 height 24
click at [340, 58] on input "True" at bounding box center [344, 58] width 8 height 7
radio input "true"
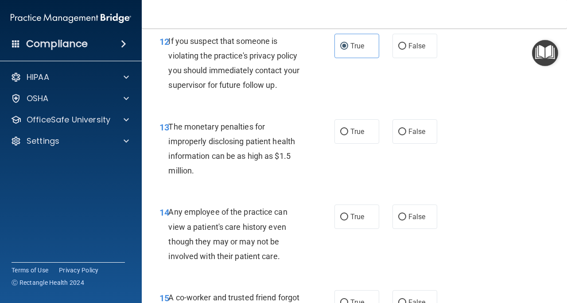
scroll to position [1022, 0]
click at [341, 128] on input "True" at bounding box center [344, 131] width 8 height 7
radio input "true"
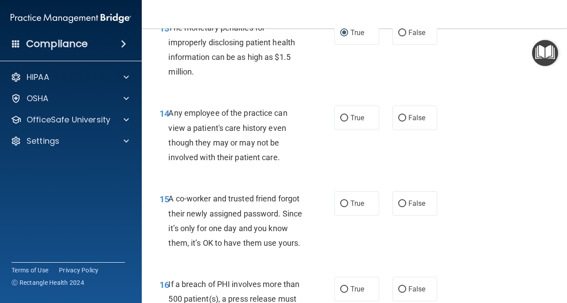
scroll to position [1135, 0]
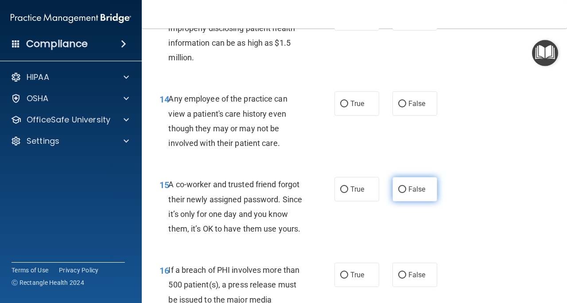
click at [399, 188] on input "False" at bounding box center [403, 189] width 8 height 7
radio input "true"
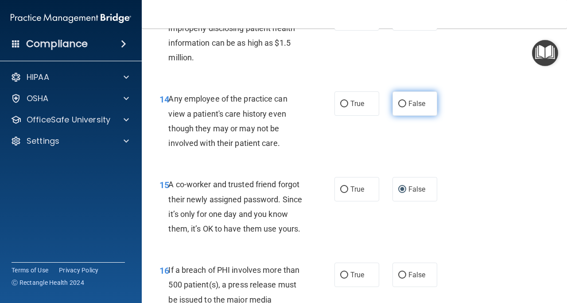
click at [399, 98] on label "False" at bounding box center [415, 103] width 45 height 24
click at [399, 101] on input "False" at bounding box center [403, 104] width 8 height 7
radio input "true"
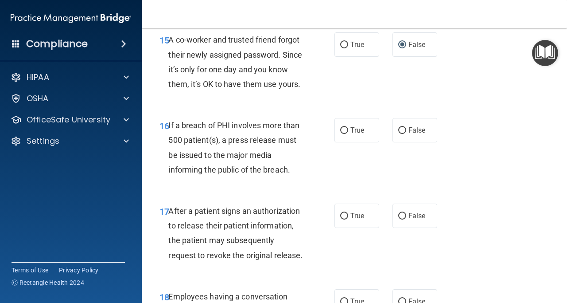
scroll to position [1292, 0]
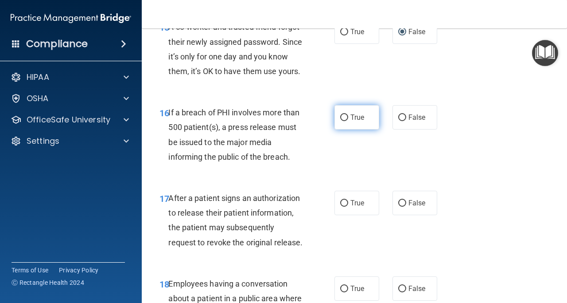
click at [351, 121] on span "True" at bounding box center [358, 117] width 14 height 8
click at [348, 121] on input "True" at bounding box center [344, 117] width 8 height 7
radio input "true"
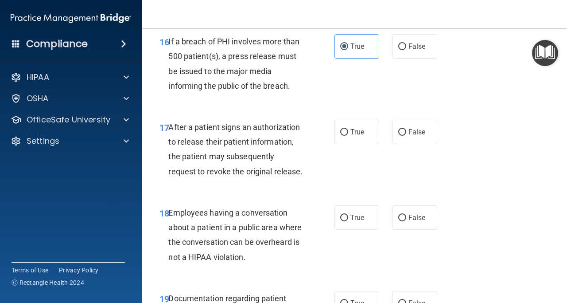
scroll to position [1367, 0]
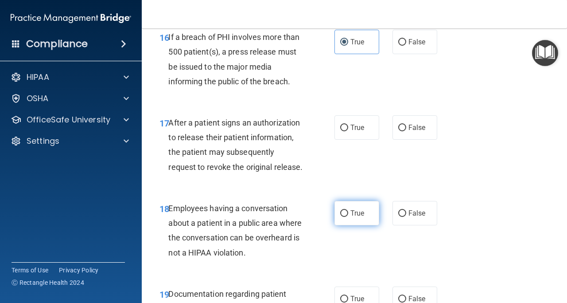
click at [342, 225] on label "True" at bounding box center [357, 213] width 45 height 24
click at [342, 217] on input "True" at bounding box center [344, 213] width 8 height 7
radio input "true"
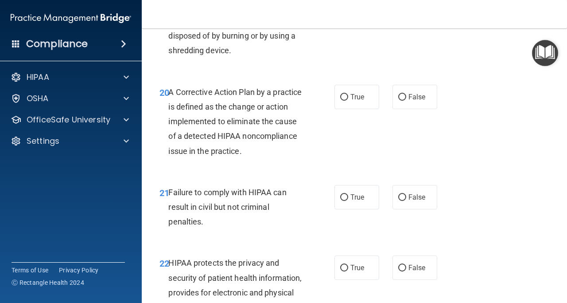
scroll to position [1653, 0]
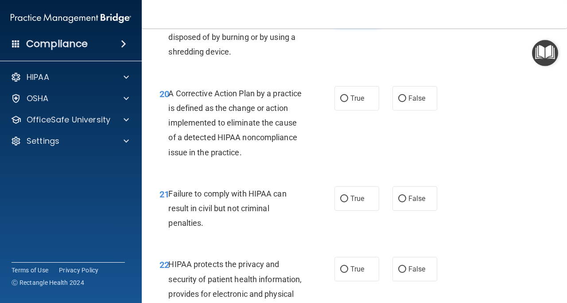
click at [343, 16] on input "True" at bounding box center [344, 13] width 8 height 7
radio input "true"
click at [342, 102] on input "True" at bounding box center [344, 98] width 8 height 7
radio input "true"
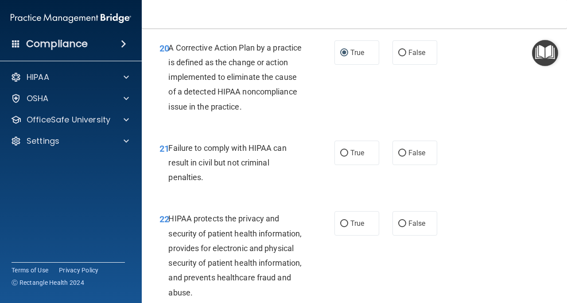
scroll to position [1713, 0]
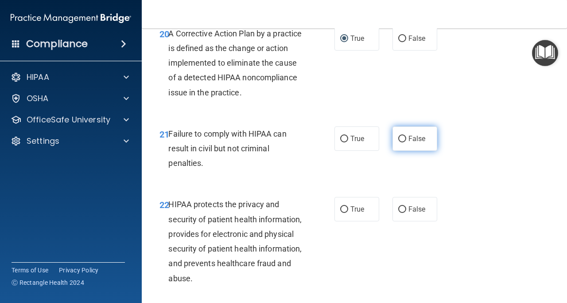
click at [409, 143] on span "False" at bounding box center [417, 138] width 17 height 8
click at [406, 142] on input "False" at bounding box center [403, 139] width 8 height 7
radio input "true"
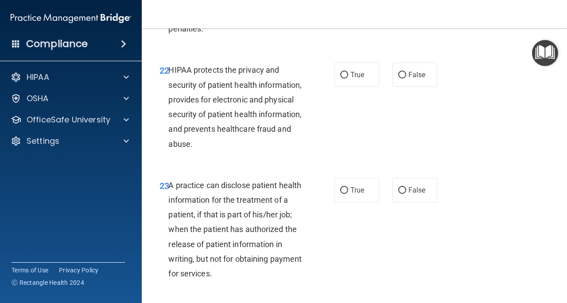
scroll to position [1850, 0]
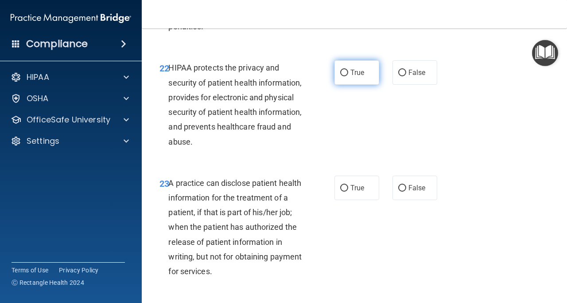
click at [351, 77] on span "True" at bounding box center [358, 72] width 14 height 8
click at [348, 76] on input "True" at bounding box center [344, 73] width 8 height 7
radio input "true"
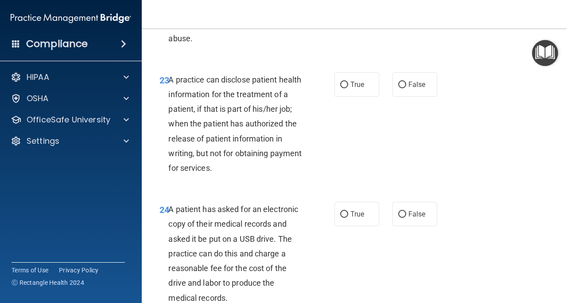
scroll to position [1963, 0]
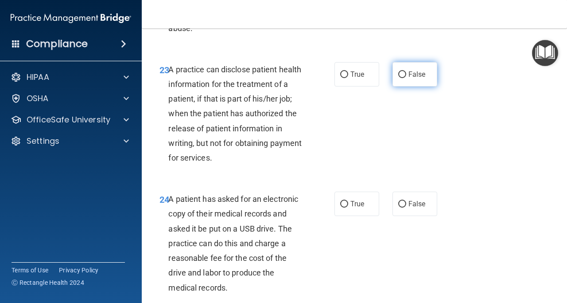
click at [409, 78] on span "False" at bounding box center [417, 74] width 17 height 8
click at [404, 78] on input "False" at bounding box center [403, 74] width 8 height 7
radio input "true"
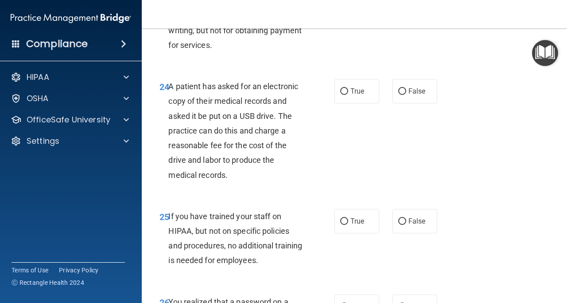
scroll to position [2080, 0]
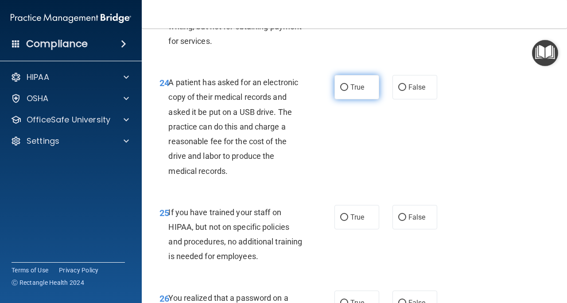
click at [344, 99] on label "True" at bounding box center [357, 87] width 45 height 24
click at [344, 91] on input "True" at bounding box center [344, 87] width 8 height 7
radio input "true"
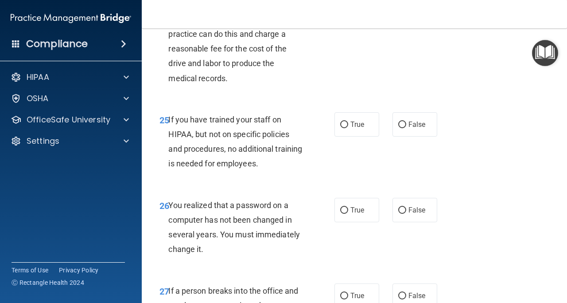
scroll to position [2187, 0]
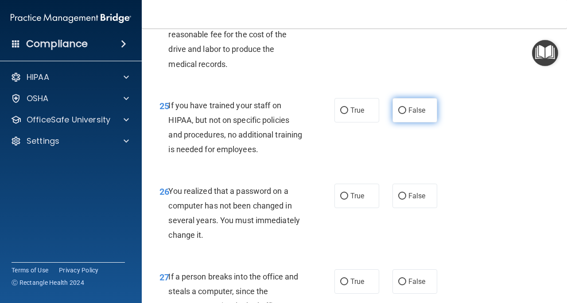
click at [401, 122] on label "False" at bounding box center [415, 110] width 45 height 24
click at [401, 114] on input "False" at bounding box center [403, 110] width 8 height 7
radio input "true"
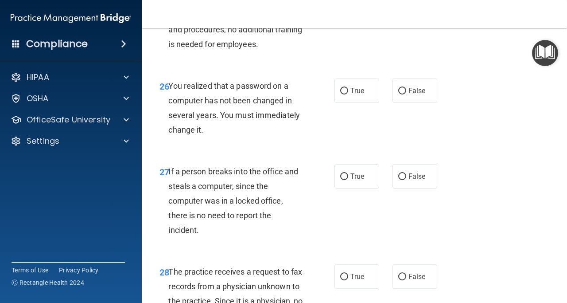
scroll to position [2300, 0]
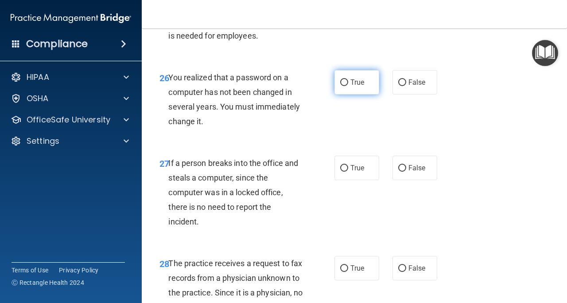
click at [359, 94] on label "True" at bounding box center [357, 82] width 45 height 24
click at [348, 86] on input "True" at bounding box center [344, 82] width 8 height 7
radio input "true"
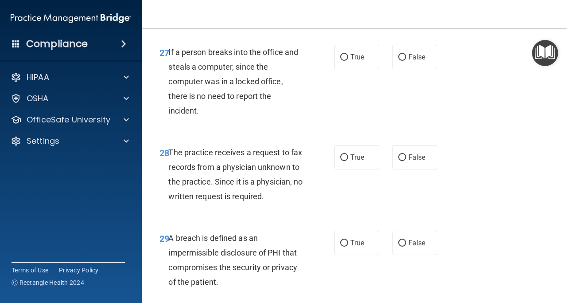
scroll to position [2415, 0]
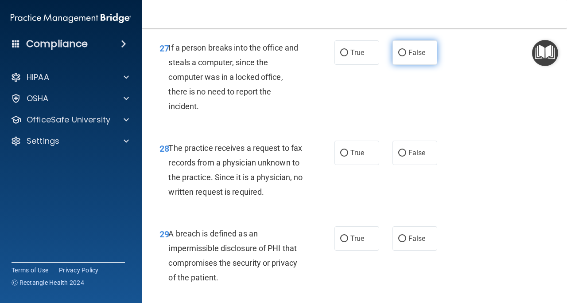
click at [409, 57] on span "False" at bounding box center [417, 52] width 17 height 8
click at [406, 56] on input "False" at bounding box center [403, 53] width 8 height 7
radio input "true"
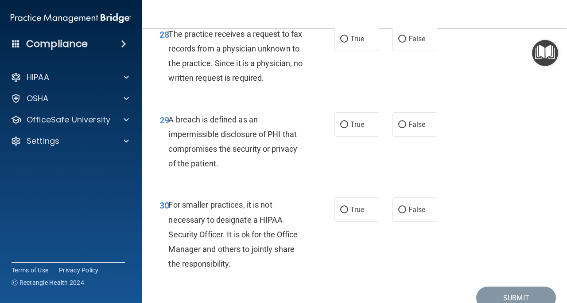
scroll to position [2530, 0]
click at [393, 136] on label "False" at bounding box center [415, 124] width 45 height 24
click at [399, 128] on input "False" at bounding box center [403, 124] width 8 height 7
radio input "true"
click at [409, 43] on span "False" at bounding box center [417, 38] width 17 height 8
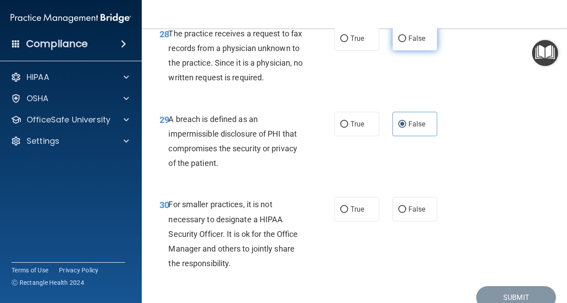
click at [404, 42] on input "False" at bounding box center [403, 38] width 8 height 7
radio input "true"
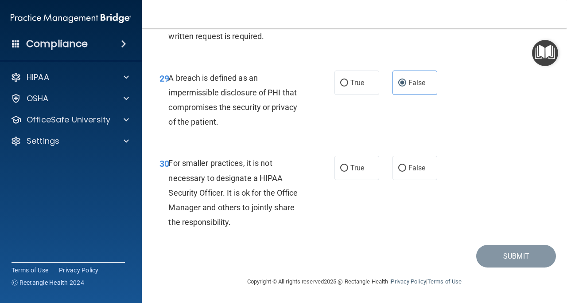
scroll to position [2615, 0]
click at [359, 87] on label "True" at bounding box center [357, 82] width 45 height 24
click at [348, 86] on input "True" at bounding box center [344, 83] width 8 height 7
radio input "true"
radio input "false"
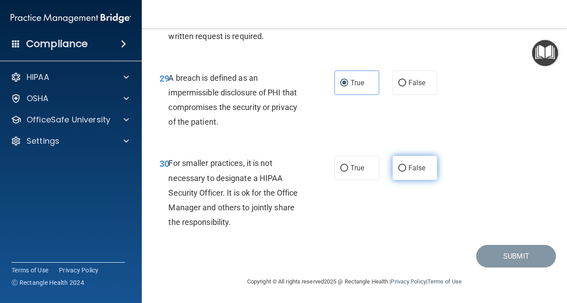
click at [402, 174] on label "False" at bounding box center [415, 168] width 45 height 24
click at [402, 172] on input "False" at bounding box center [403, 168] width 8 height 7
radio input "true"
click at [403, 173] on label "False" at bounding box center [415, 168] width 45 height 24
click at [403, 172] on input "False" at bounding box center [403, 168] width 8 height 7
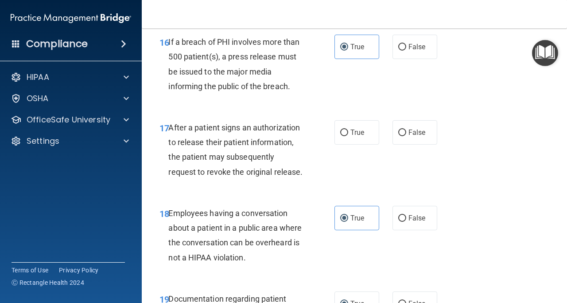
scroll to position [1411, 0]
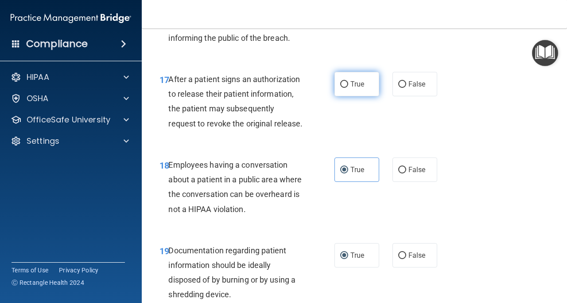
click at [351, 88] on span "True" at bounding box center [358, 84] width 14 height 8
click at [348, 88] on input "True" at bounding box center [344, 84] width 8 height 7
radio input "true"
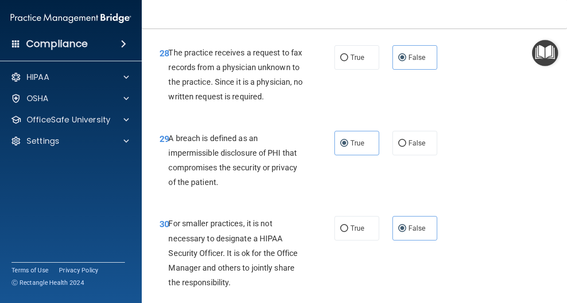
scroll to position [2615, 0]
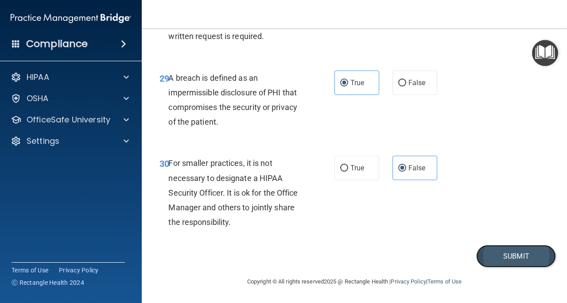
click at [507, 254] on button "Submit" at bounding box center [517, 256] width 80 height 23
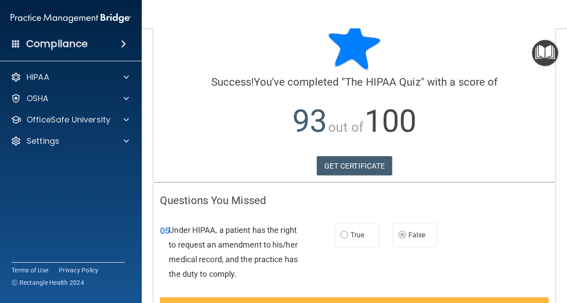
scroll to position [33, 0]
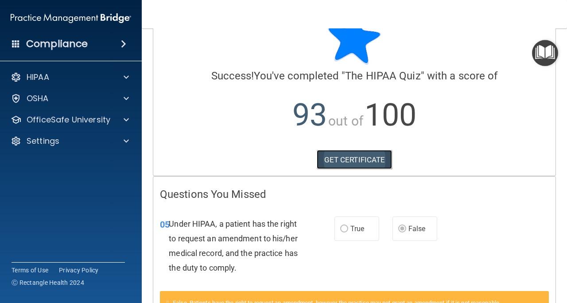
click at [360, 157] on link "GET CERTIFICATE" at bounding box center [355, 160] width 76 height 20
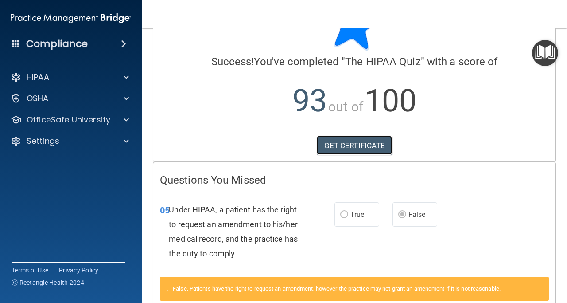
scroll to position [0, 0]
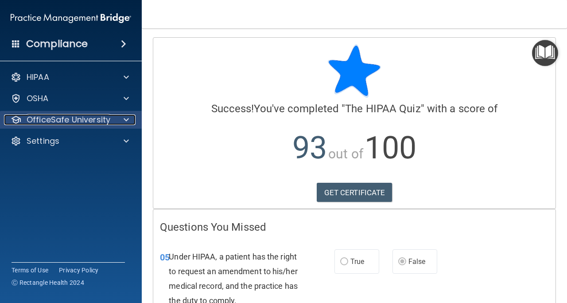
click at [106, 121] on p "OfficeSafe University" at bounding box center [69, 119] width 84 height 11
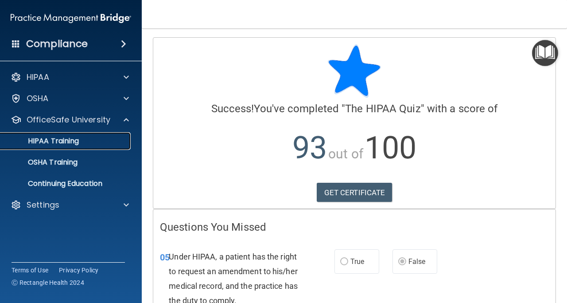
click at [102, 139] on div "HIPAA Training" at bounding box center [66, 141] width 121 height 9
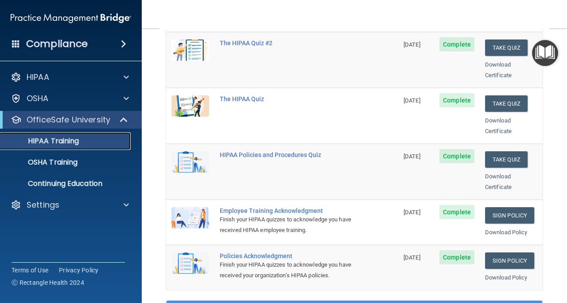
scroll to position [137, 0]
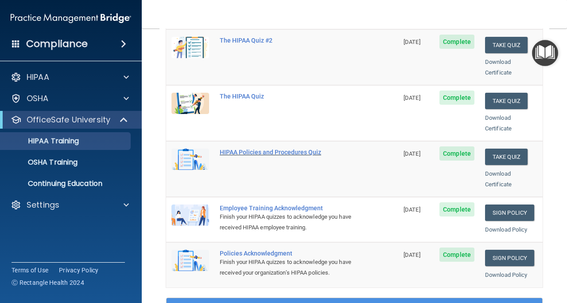
click at [268, 149] on div "HIPAA Policies and Procedures Quiz" at bounding box center [287, 152] width 134 height 7
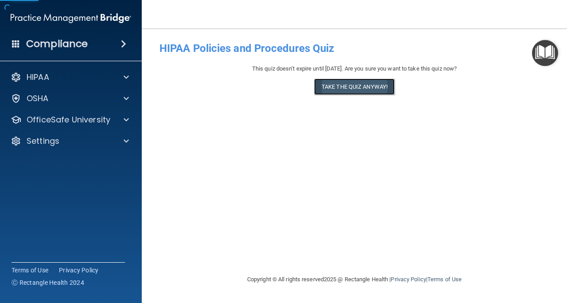
click at [351, 86] on button "Take the quiz anyway!" at bounding box center [354, 86] width 81 height 16
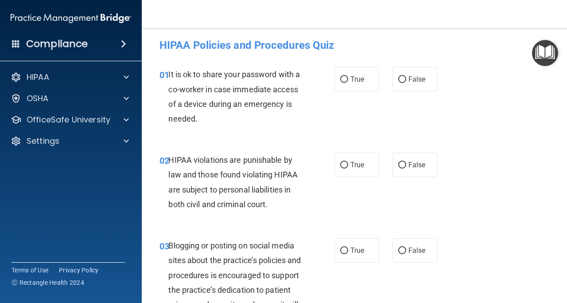
scroll to position [1, 0]
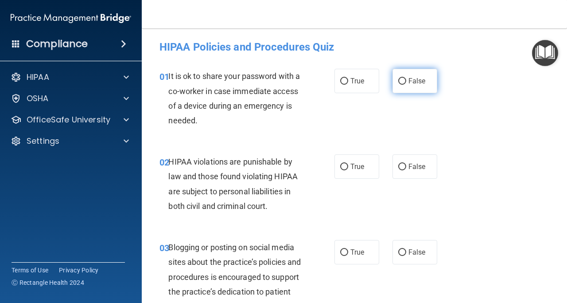
click at [419, 87] on label "False" at bounding box center [415, 81] width 45 height 24
click at [407, 85] on input "False" at bounding box center [403, 81] width 8 height 7
radio input "true"
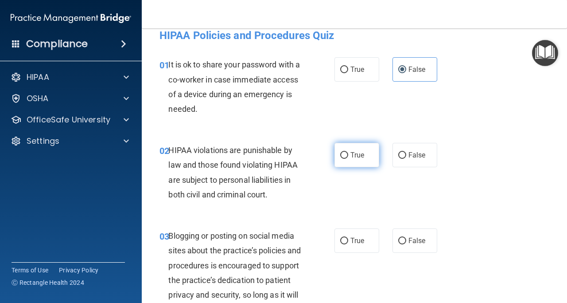
drag, startPoint x: 360, startPoint y: 151, endPoint x: 355, endPoint y: 157, distance: 7.9
click at [360, 151] on span "True" at bounding box center [358, 155] width 14 height 8
click at [348, 152] on input "True" at bounding box center [344, 155] width 8 height 7
radio input "true"
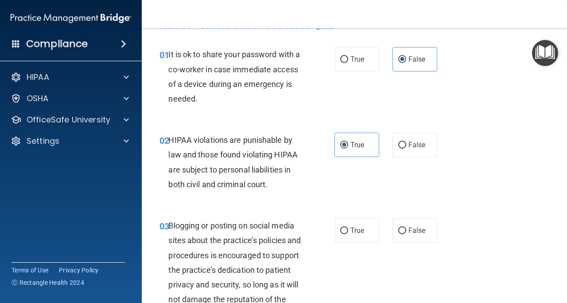
scroll to position [23, 0]
click at [414, 235] on label "False" at bounding box center [415, 230] width 45 height 24
click at [407, 234] on input "False" at bounding box center [403, 230] width 8 height 7
radio input "true"
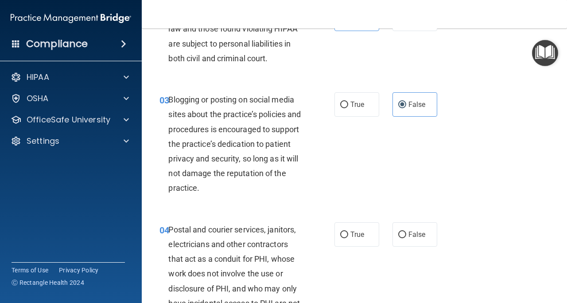
scroll to position [149, 0]
click at [365, 239] on label "True" at bounding box center [357, 234] width 45 height 24
click at [348, 238] on input "True" at bounding box center [344, 234] width 8 height 7
radio input "true"
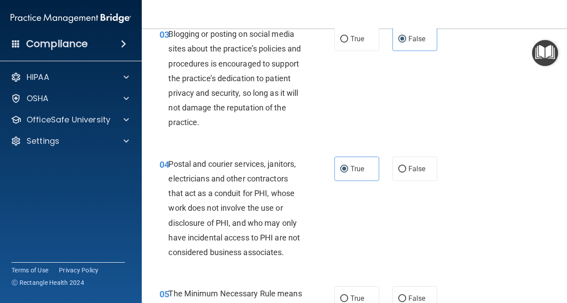
scroll to position [356, 0]
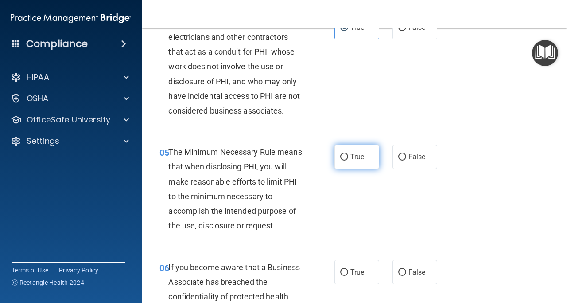
click at [350, 164] on label "True" at bounding box center [357, 157] width 45 height 24
click at [348, 160] on input "True" at bounding box center [344, 157] width 8 height 7
radio input "true"
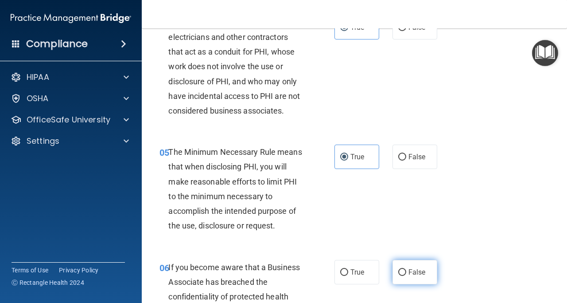
click at [402, 273] on input "False" at bounding box center [403, 272] width 8 height 7
radio input "true"
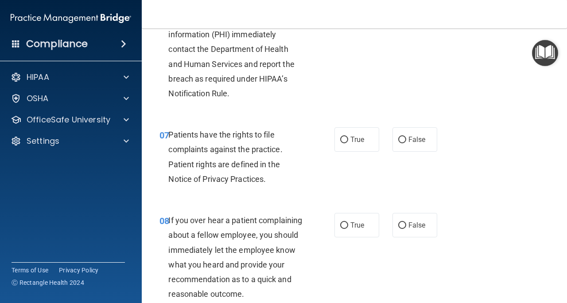
scroll to position [648, 0]
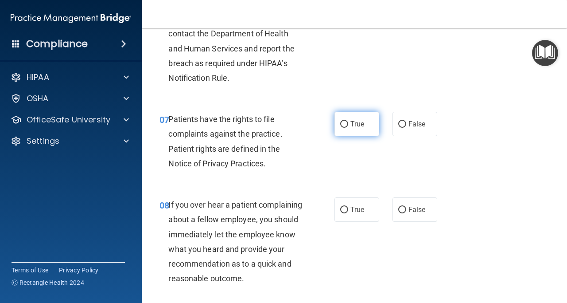
click at [364, 131] on label "True" at bounding box center [357, 124] width 45 height 24
click at [348, 128] on input "True" at bounding box center [344, 124] width 8 height 7
radio input "true"
click at [403, 209] on label "False" at bounding box center [415, 209] width 45 height 24
click at [403, 209] on input "False" at bounding box center [403, 210] width 8 height 7
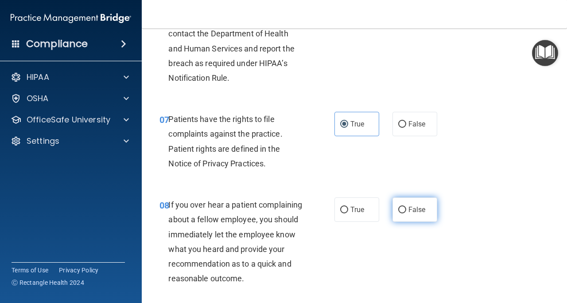
radio input "true"
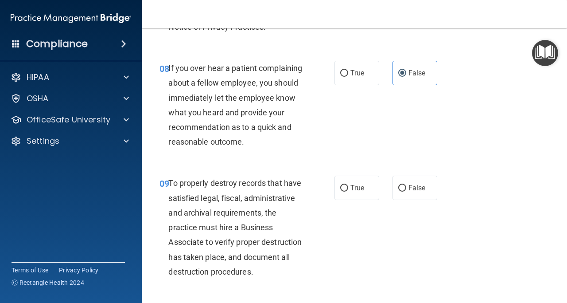
scroll to position [790, 0]
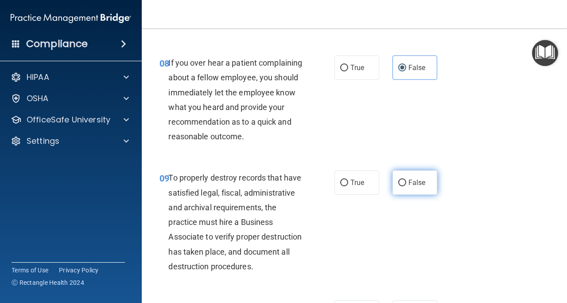
click at [415, 192] on label "False" at bounding box center [415, 182] width 45 height 24
click at [407, 186] on input "False" at bounding box center [403, 183] width 8 height 7
radio input "true"
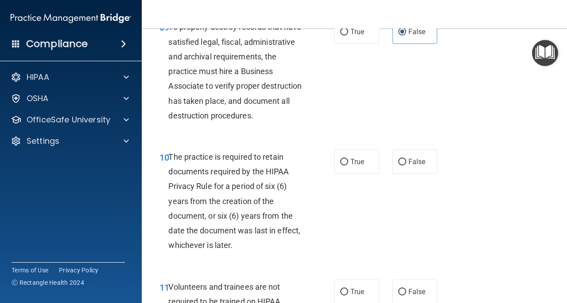
scroll to position [1012, 0]
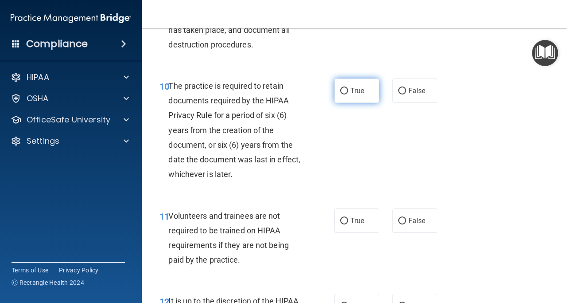
click at [361, 95] on span "True" at bounding box center [358, 90] width 14 height 8
click at [348, 94] on input "True" at bounding box center [344, 91] width 8 height 7
radio input "true"
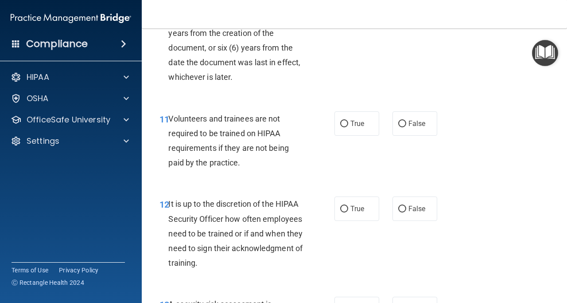
scroll to position [1119, 0]
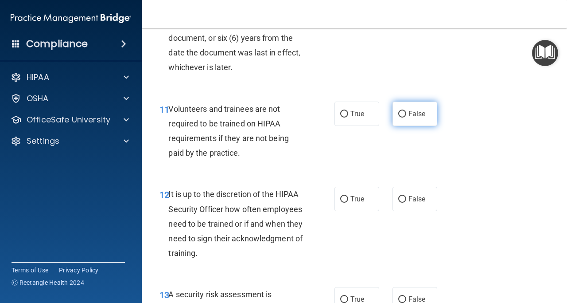
click at [412, 118] on span "False" at bounding box center [417, 114] width 17 height 8
click at [407, 117] on input "False" at bounding box center [403, 114] width 8 height 7
radio input "true"
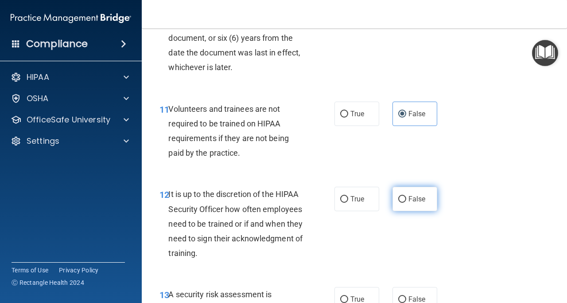
click at [416, 211] on label "False" at bounding box center [415, 199] width 45 height 24
click at [407, 203] on input "False" at bounding box center [403, 199] width 8 height 7
radio input "true"
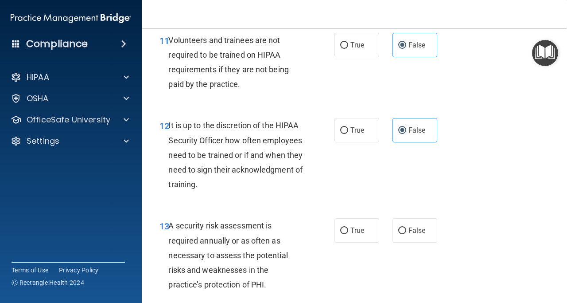
scroll to position [1189, 0]
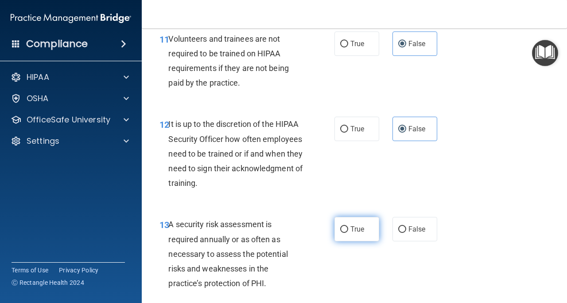
click at [362, 241] on label "True" at bounding box center [357, 229] width 45 height 24
click at [348, 233] on input "True" at bounding box center [344, 229] width 8 height 7
radio input "true"
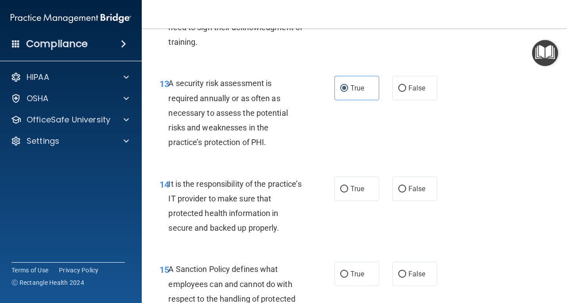
scroll to position [1338, 0]
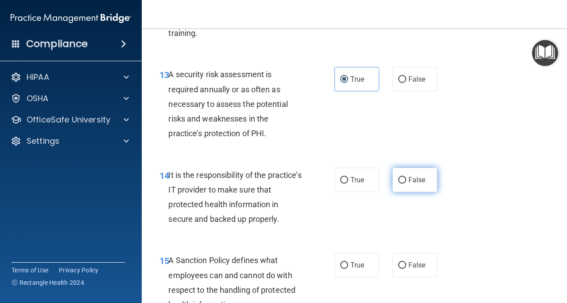
click at [403, 192] on label "False" at bounding box center [415, 180] width 45 height 24
click at [403, 184] on input "False" at bounding box center [403, 180] width 8 height 7
radio input "true"
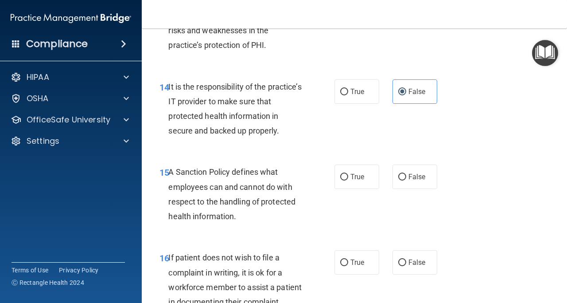
scroll to position [1437, 0]
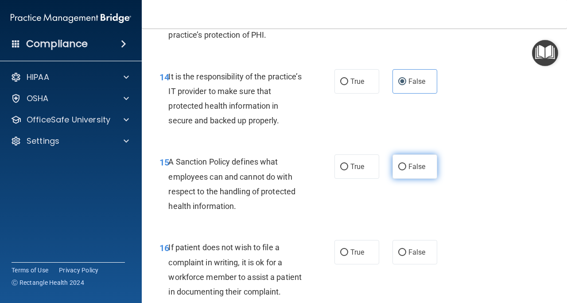
click at [399, 170] on input "False" at bounding box center [403, 167] width 8 height 7
radio input "true"
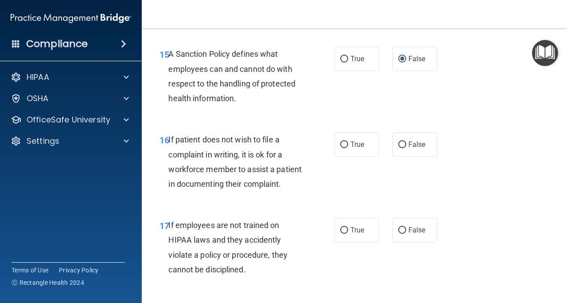
scroll to position [1552, 0]
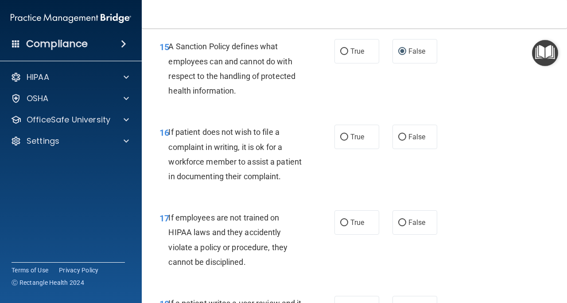
click at [329, 167] on div "16 If patient does not wish to file a complaint in writing, it is ok for a work…" at bounding box center [247, 156] width 202 height 63
click at [344, 141] on input "True" at bounding box center [344, 137] width 8 height 7
radio input "true"
click at [412, 227] on span "False" at bounding box center [417, 222] width 17 height 8
click at [407, 226] on input "False" at bounding box center [403, 222] width 8 height 7
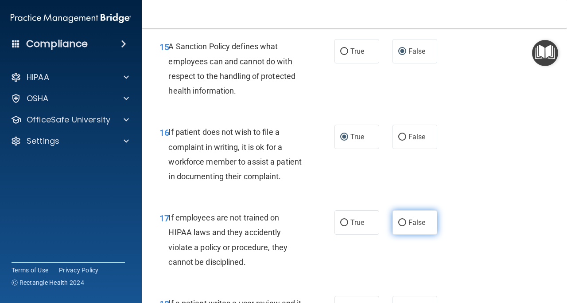
radio input "true"
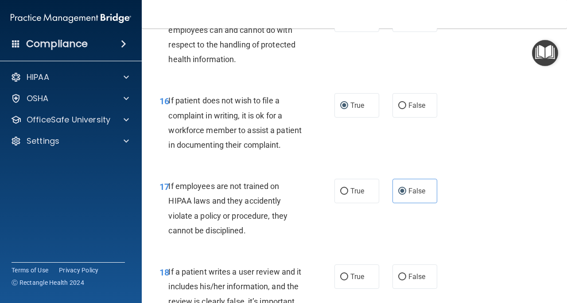
scroll to position [1627, 0]
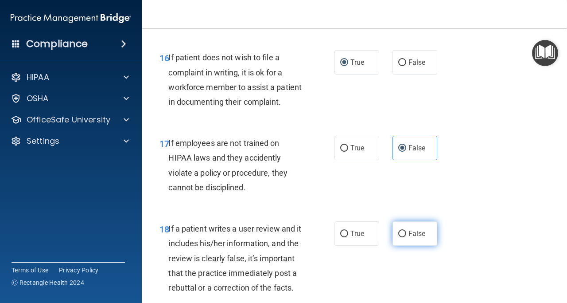
click at [409, 238] on span "False" at bounding box center [417, 233] width 17 height 8
click at [407, 237] on input "False" at bounding box center [403, 234] width 8 height 7
radio input "true"
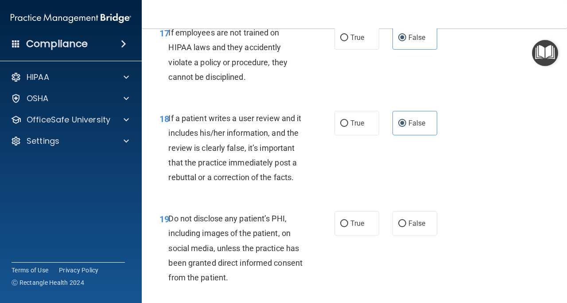
scroll to position [1737, 0]
click at [357, 227] on span "True" at bounding box center [358, 223] width 14 height 8
click at [348, 227] on input "True" at bounding box center [344, 223] width 8 height 7
radio input "true"
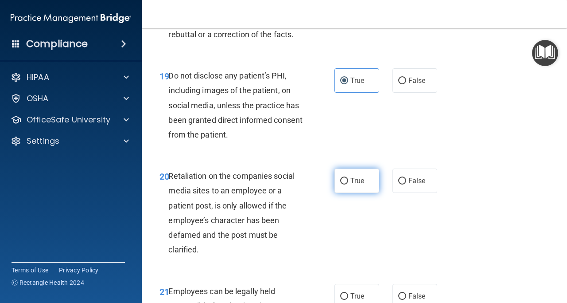
scroll to position [1882, 0]
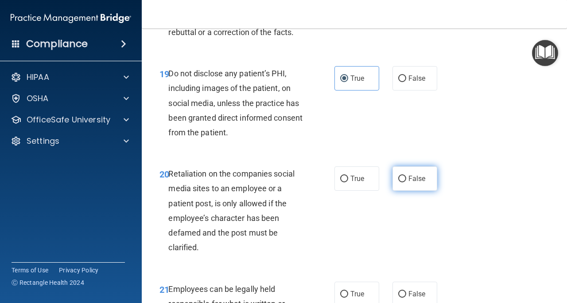
click at [399, 182] on input "False" at bounding box center [403, 179] width 8 height 7
radio input "true"
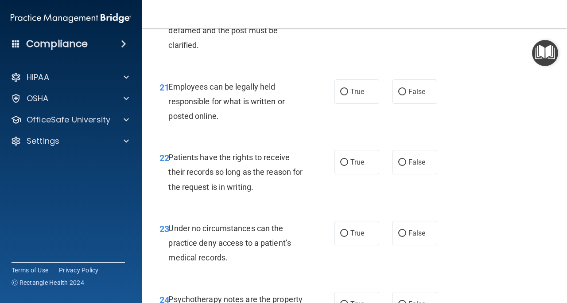
scroll to position [2093, 0]
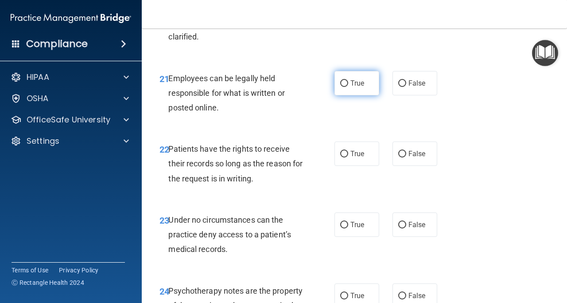
click at [351, 87] on span "True" at bounding box center [358, 83] width 14 height 8
click at [348, 87] on input "True" at bounding box center [344, 83] width 8 height 7
radio input "true"
click at [399, 157] on input "False" at bounding box center [403, 154] width 8 height 7
radio input "true"
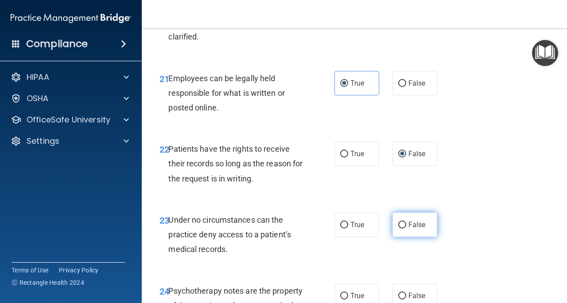
click at [426, 237] on label "False" at bounding box center [415, 224] width 45 height 24
click at [407, 228] on input "False" at bounding box center [403, 225] width 8 height 7
radio input "true"
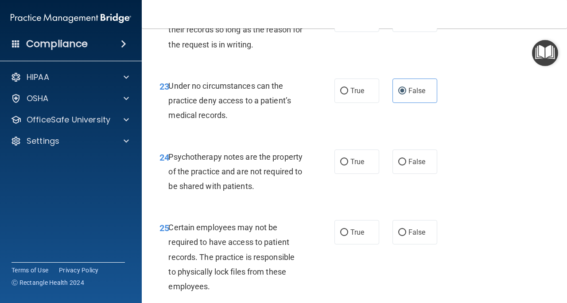
scroll to position [2230, 0]
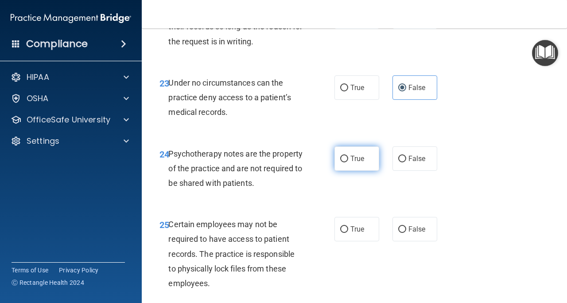
click at [344, 162] on input "True" at bounding box center [344, 159] width 8 height 7
radio input "true"
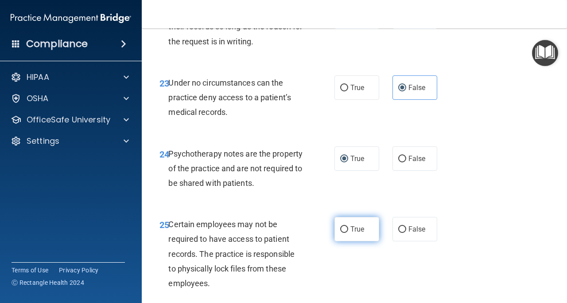
click at [351, 233] on span "True" at bounding box center [358, 229] width 14 height 8
click at [348, 233] on input "True" at bounding box center [344, 229] width 8 height 7
radio input "true"
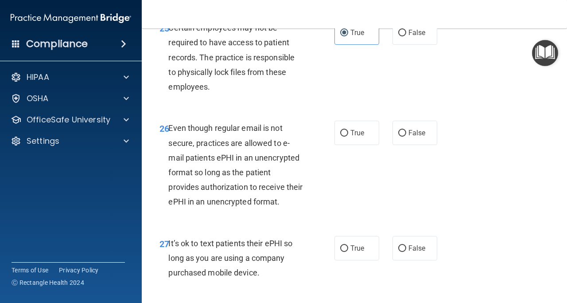
scroll to position [2433, 0]
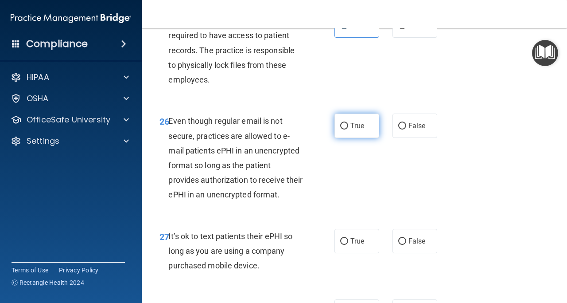
click at [352, 130] on span "True" at bounding box center [358, 125] width 14 height 8
click at [348, 129] on input "True" at bounding box center [344, 126] width 8 height 7
radio input "true"
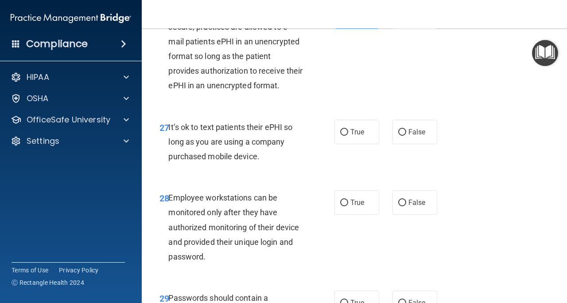
scroll to position [2562, 0]
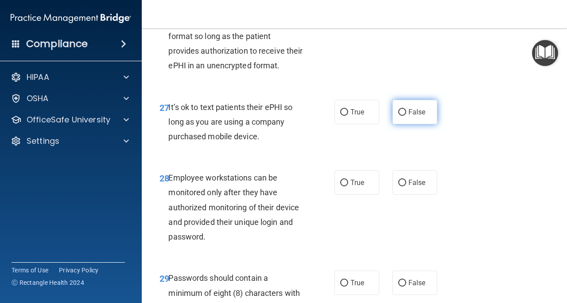
click at [409, 116] on span "False" at bounding box center [417, 112] width 17 height 8
click at [405, 116] on input "False" at bounding box center [403, 112] width 8 height 7
radio input "true"
click at [415, 187] on span "False" at bounding box center [417, 182] width 17 height 8
click at [407, 186] on input "False" at bounding box center [403, 183] width 8 height 7
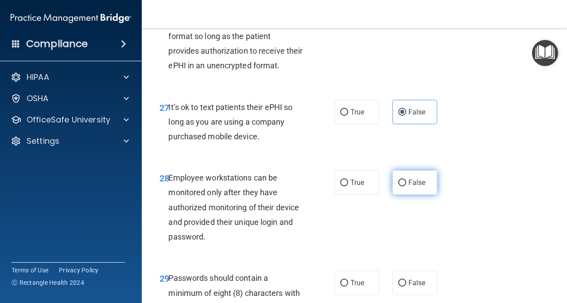
radio input "true"
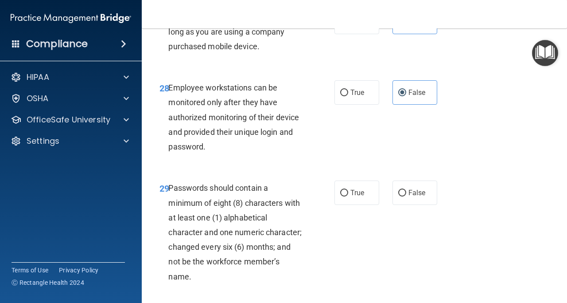
scroll to position [2700, 0]
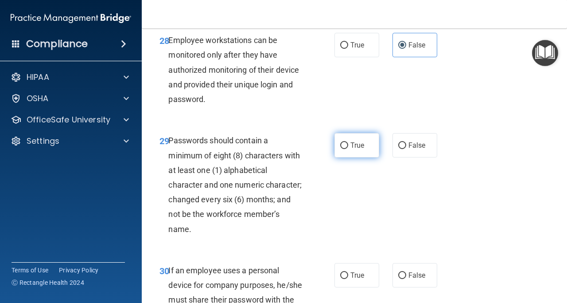
click at [357, 149] on span "True" at bounding box center [358, 145] width 14 height 8
click at [348, 149] on input "True" at bounding box center [344, 145] width 8 height 7
radio input "true"
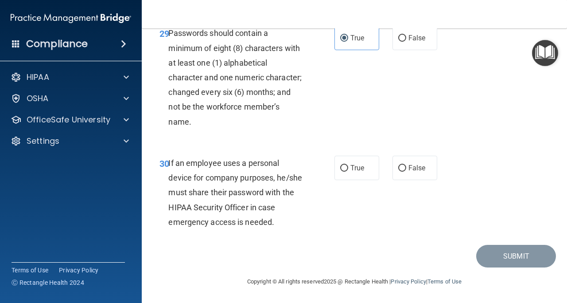
scroll to position [2849, 0]
click at [412, 172] on span "False" at bounding box center [417, 168] width 17 height 8
click at [407, 172] on input "False" at bounding box center [403, 168] width 8 height 7
radio input "true"
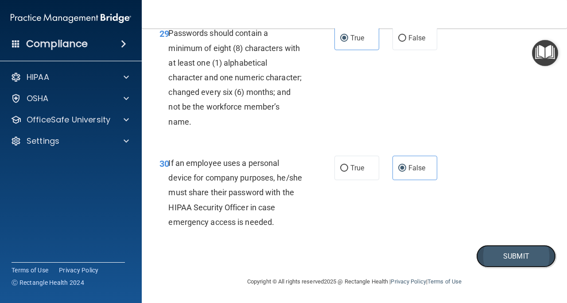
click at [495, 267] on button "Submit" at bounding box center [517, 256] width 80 height 23
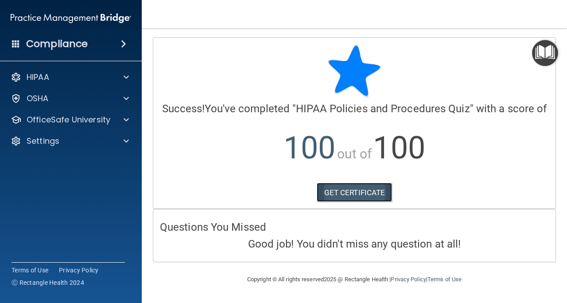
click at [354, 197] on link "GET CERTIFICATE" at bounding box center [355, 193] width 76 height 20
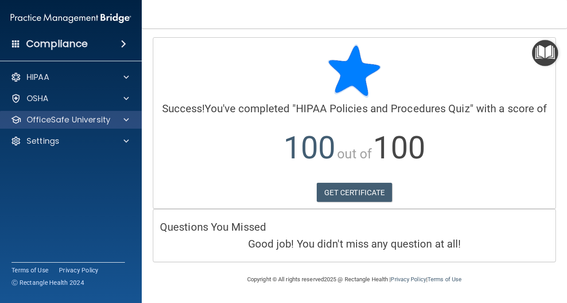
click at [31, 126] on div "OfficeSafe University" at bounding box center [71, 120] width 142 height 18
click at [122, 118] on div at bounding box center [125, 119] width 22 height 11
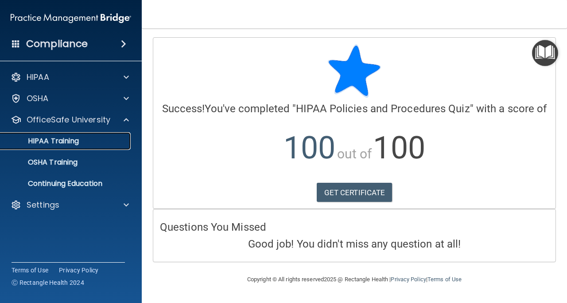
click at [93, 149] on link "HIPAA Training" at bounding box center [61, 141] width 140 height 18
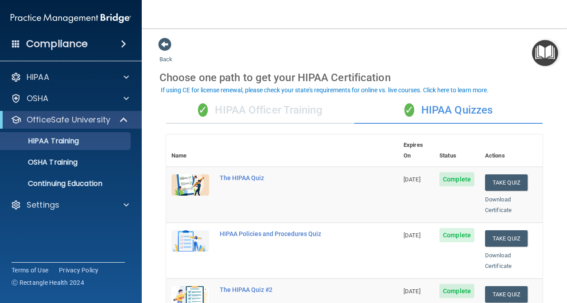
click at [272, 109] on div "✓ HIPAA Officer Training" at bounding box center [260, 110] width 188 height 27
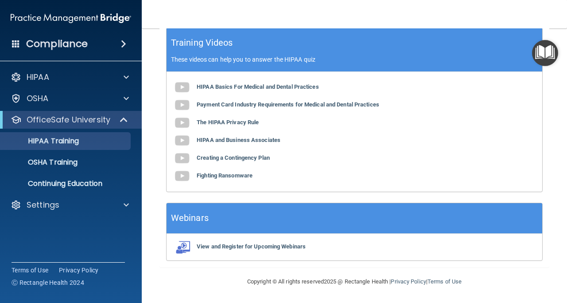
scroll to position [155, 0]
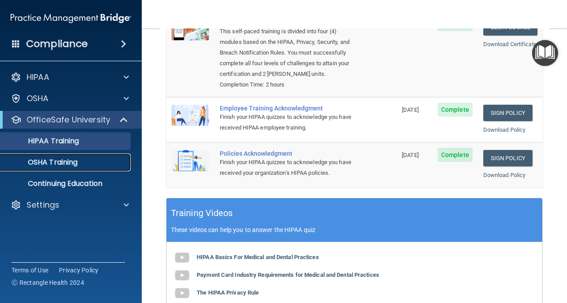
click at [61, 164] on p "OSHA Training" at bounding box center [42, 162] width 72 height 9
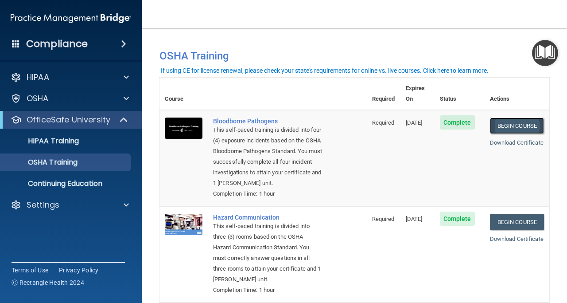
click at [524, 117] on link "Begin Course" at bounding box center [517, 125] width 54 height 16
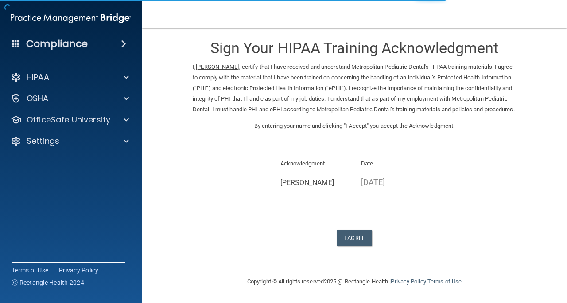
scroll to position [18, 0]
click at [353, 239] on button "I Agree" at bounding box center [354, 238] width 35 height 16
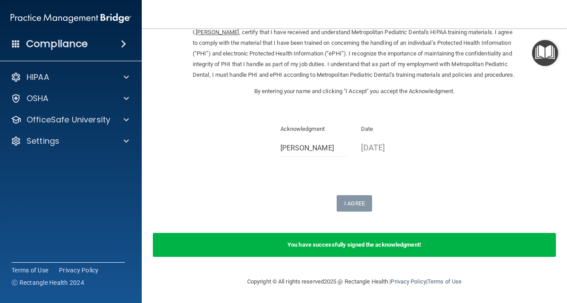
scroll to position [0, 0]
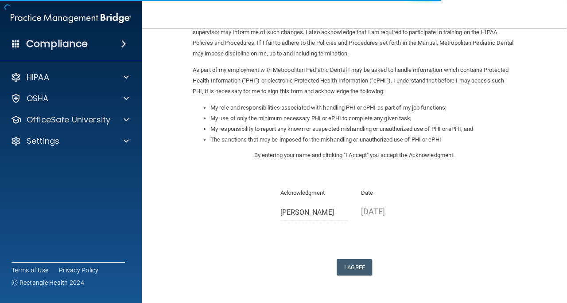
scroll to position [81, 0]
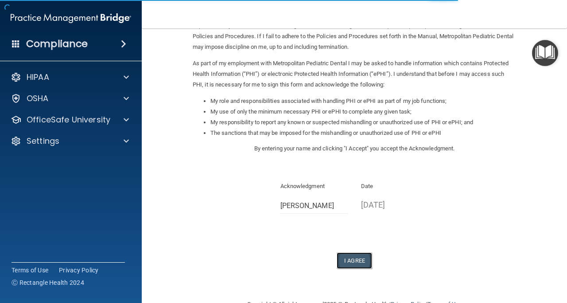
click at [356, 259] on button "I Agree" at bounding box center [354, 260] width 35 height 16
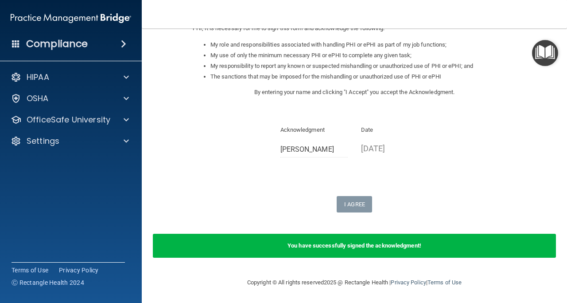
scroll to position [138, 0]
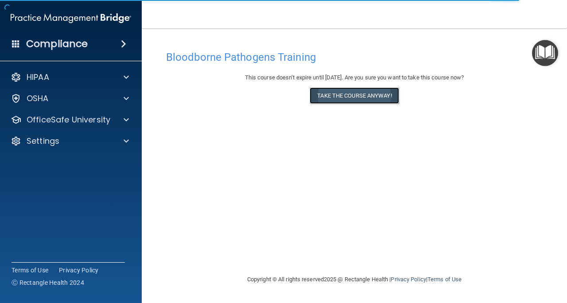
click at [359, 99] on button "Take the course anyway!" at bounding box center [354, 95] width 89 height 16
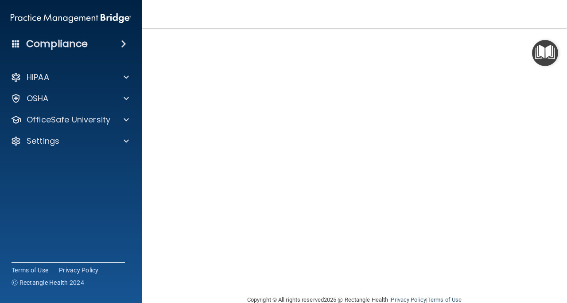
scroll to position [47, 0]
click at [149, 108] on main "Bloodborne Pathogens Training This course doesn’t expire until [DATE]. Are you …" at bounding box center [355, 165] width 426 height 274
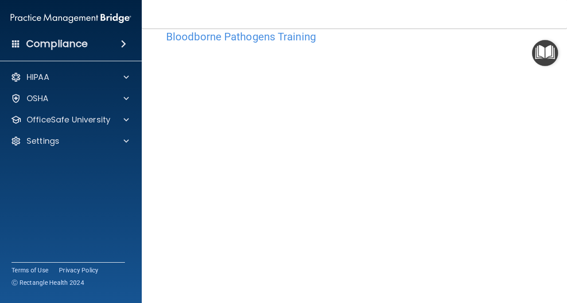
scroll to position [35, 0]
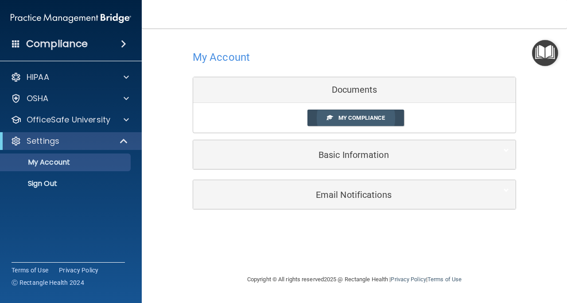
click at [338, 122] on link "My Compliance" at bounding box center [356, 118] width 97 height 16
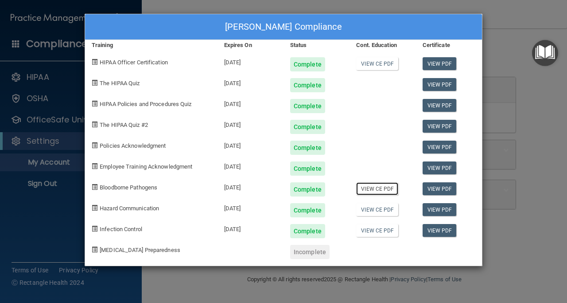
click at [377, 188] on link "View CE PDF" at bounding box center [377, 188] width 42 height 13
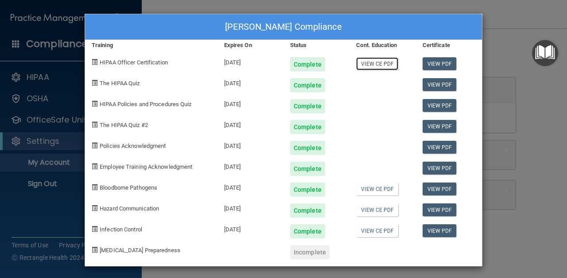
click at [369, 64] on link "View CE PDF" at bounding box center [377, 63] width 42 height 13
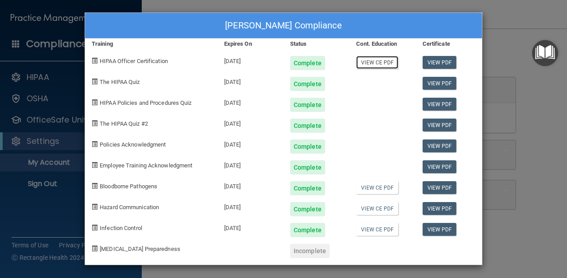
scroll to position [2, 0]
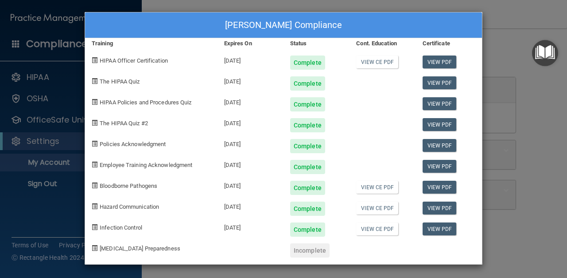
click at [479, 35] on div "Katelyn I Berg's Compliance Training Expires On Status Cont. Education Certific…" at bounding box center [283, 138] width 399 height 253
click at [489, 31] on div "Katelyn I Berg's Compliance Training Expires On Status Cont. Education Certific…" at bounding box center [283, 139] width 567 height 278
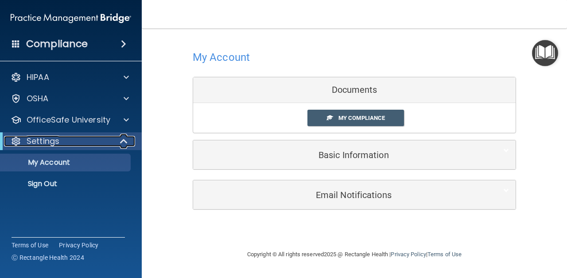
click at [122, 140] on span at bounding box center [125, 141] width 8 height 11
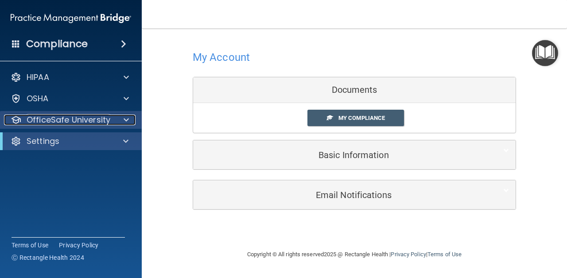
click at [120, 121] on div at bounding box center [125, 119] width 22 height 11
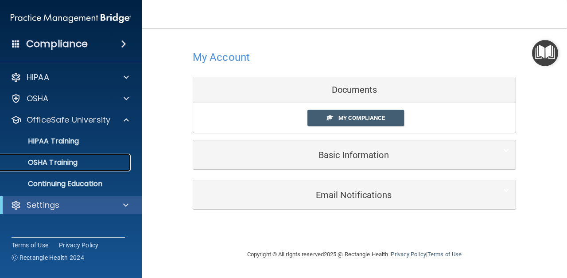
click at [89, 170] on link "OSHA Training" at bounding box center [61, 162] width 140 height 18
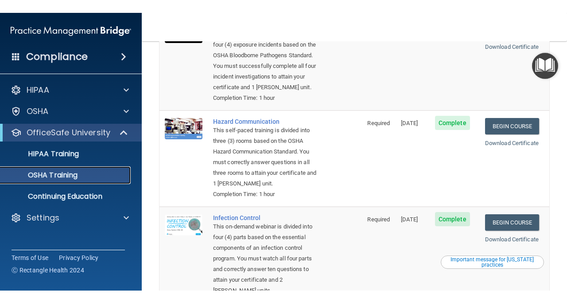
scroll to position [113, 0]
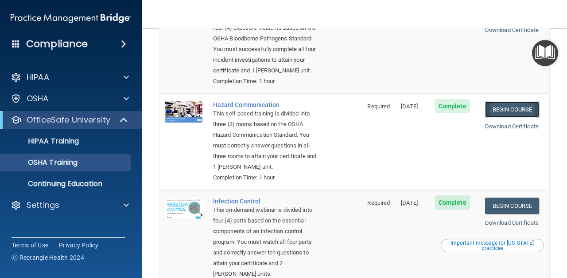
click at [506, 108] on link "Begin Course" at bounding box center [512, 109] width 54 height 16
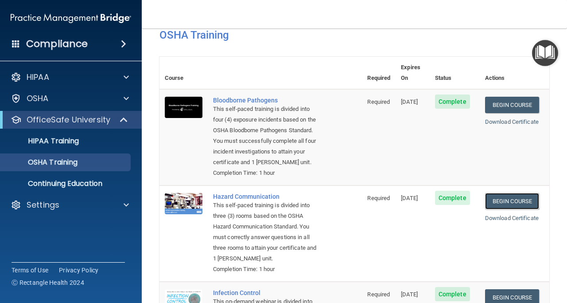
scroll to position [0, 0]
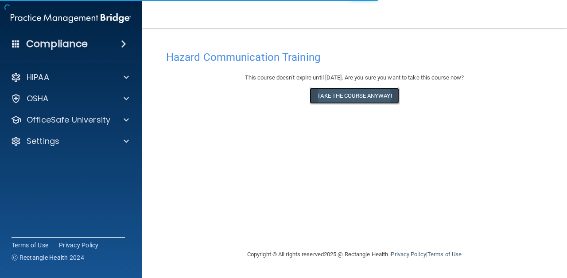
click at [344, 92] on button "Take the course anyway!" at bounding box center [354, 95] width 89 height 16
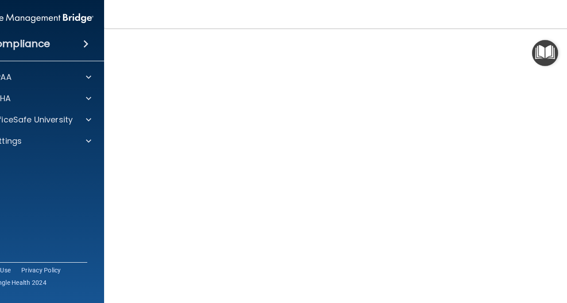
scroll to position [46, 0]
click at [544, 57] on img "Open Resource Center" at bounding box center [545, 53] width 26 height 26
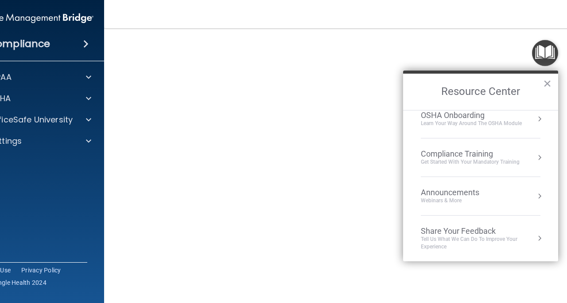
scroll to position [50, 0]
click at [549, 89] on button "×" at bounding box center [548, 83] width 8 height 14
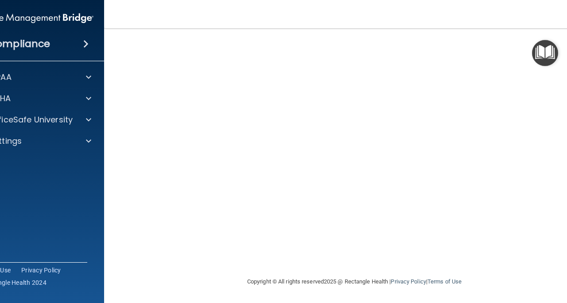
scroll to position [31, 0]
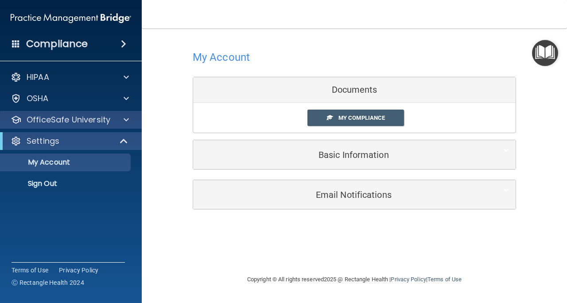
click at [74, 125] on div "OfficeSafe University" at bounding box center [71, 120] width 142 height 18
click at [127, 117] on span at bounding box center [126, 119] width 5 height 11
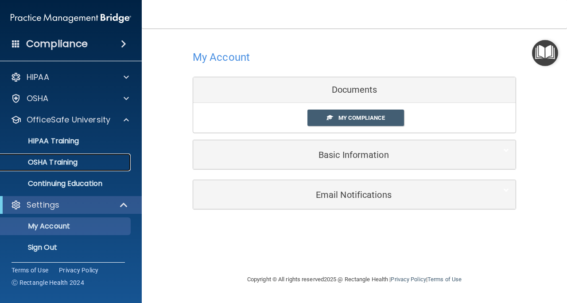
click at [75, 168] on link "OSHA Training" at bounding box center [61, 162] width 140 height 18
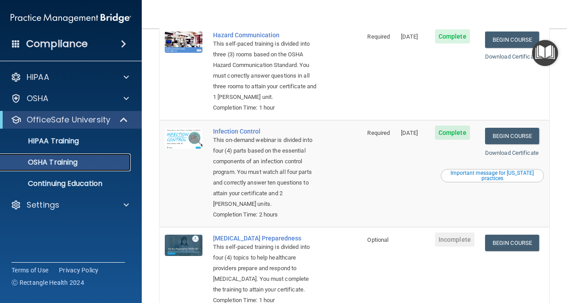
scroll to position [183, 0]
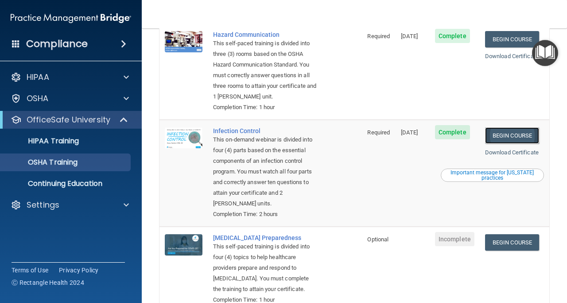
click at [501, 144] on link "Begin Course" at bounding box center [512, 135] width 54 height 16
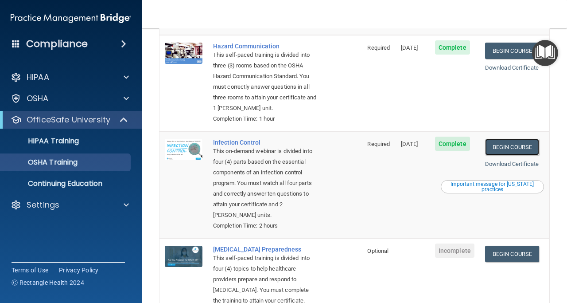
scroll to position [166, 0]
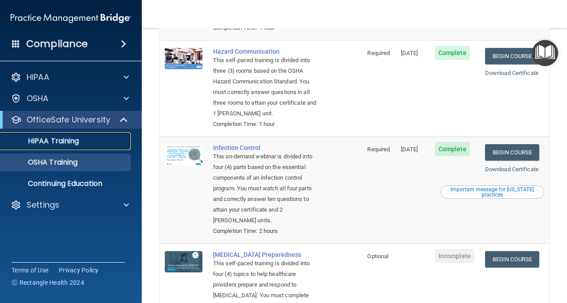
click at [56, 142] on p "HIPAA Training" at bounding box center [42, 141] width 73 height 9
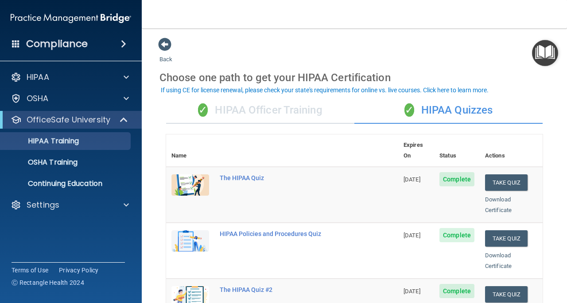
click at [280, 110] on div "✓ HIPAA Officer Training" at bounding box center [260, 110] width 188 height 27
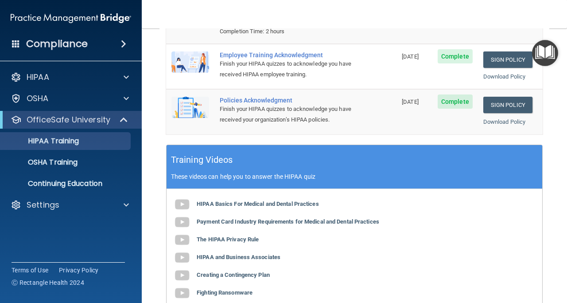
scroll to position [247, 0]
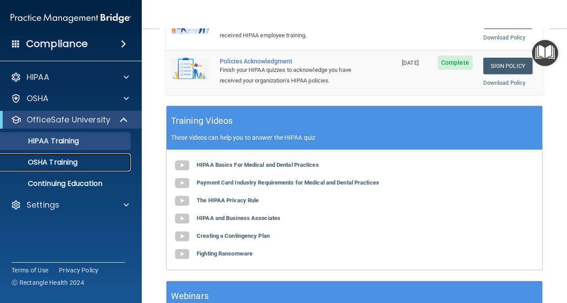
click at [82, 163] on div "OSHA Training" at bounding box center [66, 162] width 121 height 9
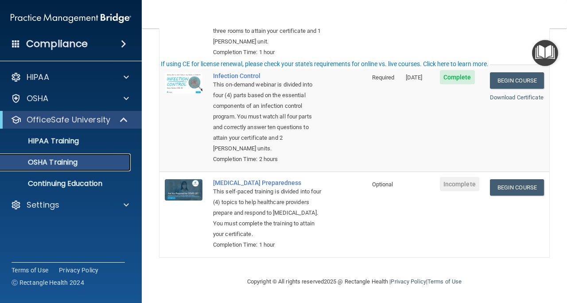
scroll to position [269, 0]
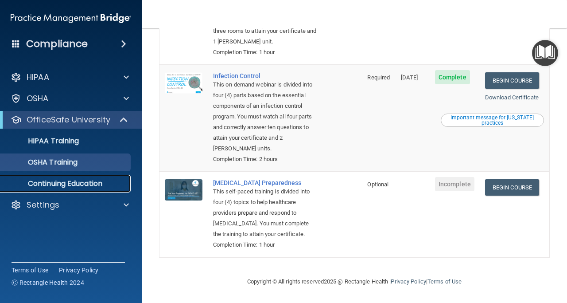
click at [57, 183] on p "Continuing Education" at bounding box center [66, 183] width 121 height 9
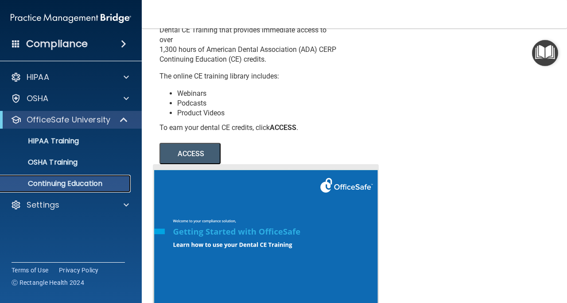
scroll to position [44, 0]
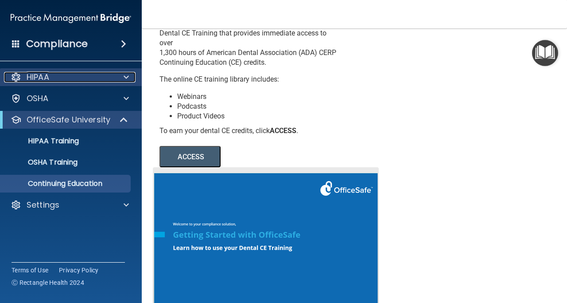
click at [126, 77] on span at bounding box center [126, 77] width 5 height 11
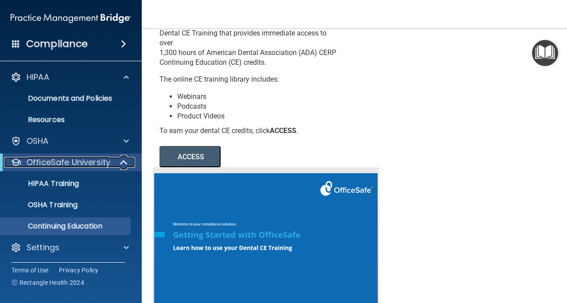
click at [73, 157] on p "OfficeSafe University" at bounding box center [69, 162] width 84 height 11
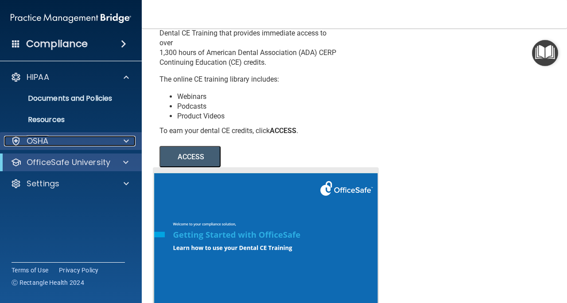
click at [51, 145] on div "OSHA" at bounding box center [59, 141] width 110 height 11
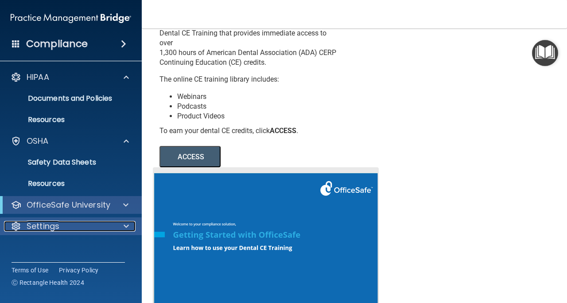
click at [75, 228] on div "Settings" at bounding box center [59, 226] width 110 height 11
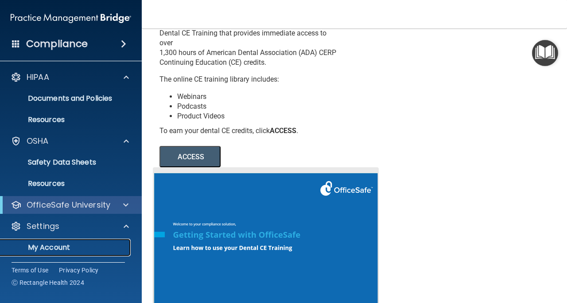
click at [72, 245] on p "My Account" at bounding box center [66, 247] width 121 height 9
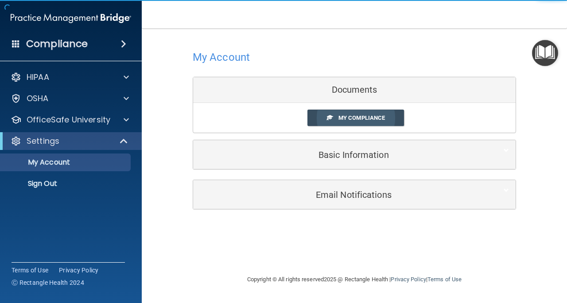
click at [383, 121] on link "My Compliance" at bounding box center [356, 118] width 97 height 16
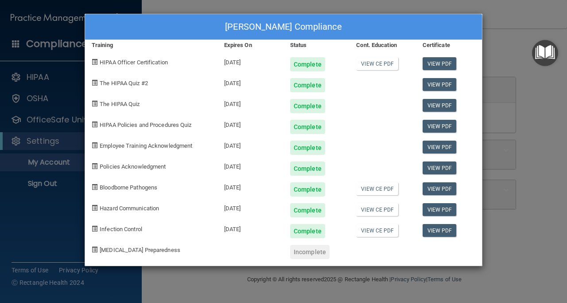
click at [527, 183] on div "Katelyn I Berg's Compliance Training Expires On Status Cont. Education Certific…" at bounding box center [283, 151] width 567 height 303
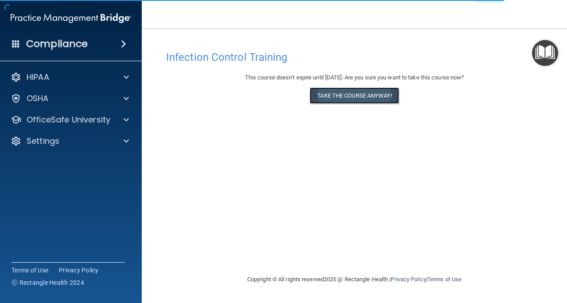
click at [350, 98] on button "Take the course anyway!" at bounding box center [354, 95] width 89 height 16
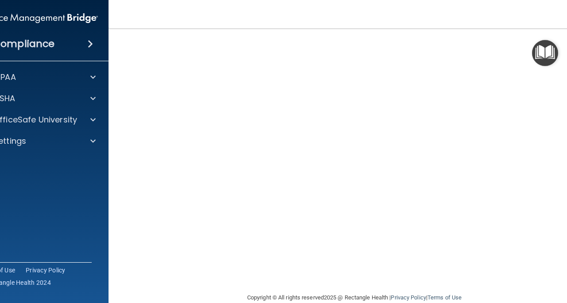
scroll to position [62, 0]
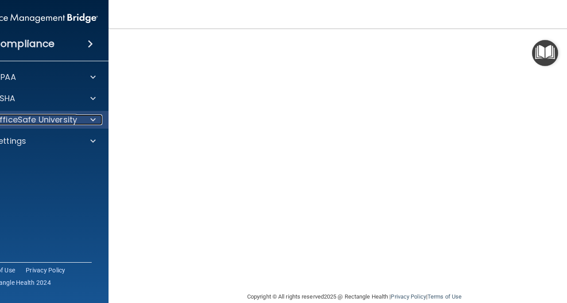
click at [85, 117] on div at bounding box center [92, 119] width 22 height 11
